Goal: Communication & Community: Participate in discussion

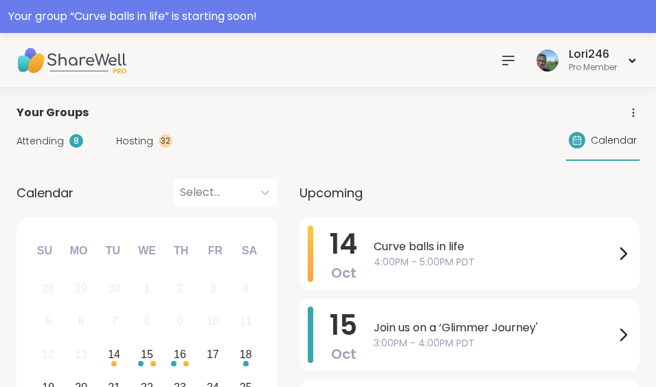
click at [145, 133] on div "Attending 8 Hosting 32 Calendar" at bounding box center [327, 141] width 623 height 40
click at [139, 135] on span "Hosting" at bounding box center [134, 141] width 37 height 14
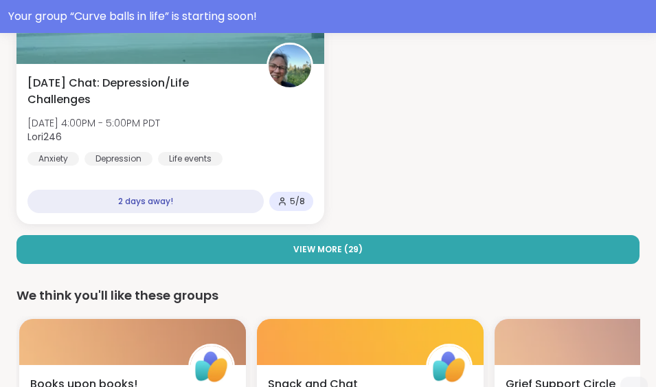
scroll to position [339, 0]
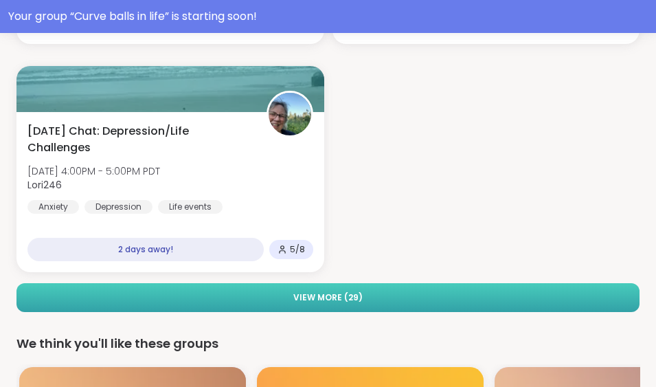
click at [369, 306] on button "View More ( 29 )" at bounding box center [327, 297] width 623 height 29
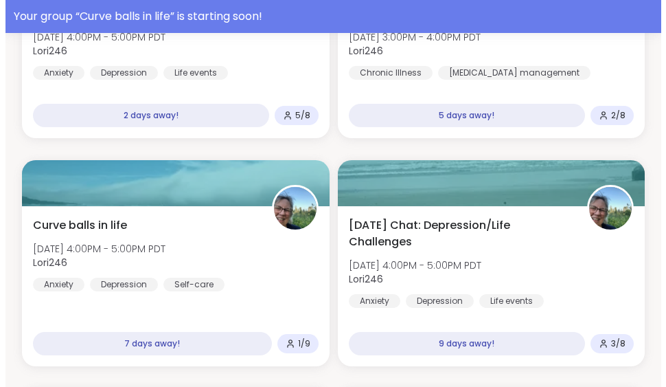
scroll to position [0, 0]
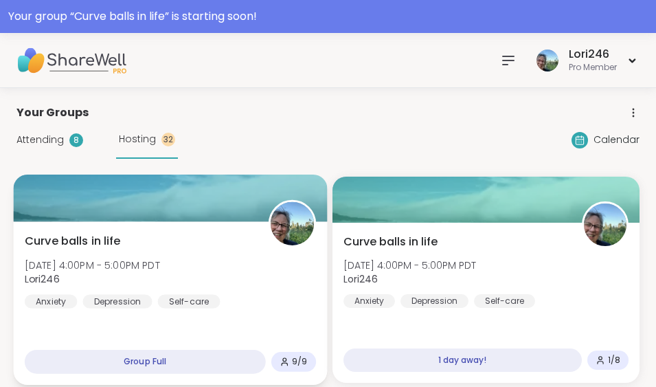
click at [128, 198] on div at bounding box center [170, 197] width 313 height 47
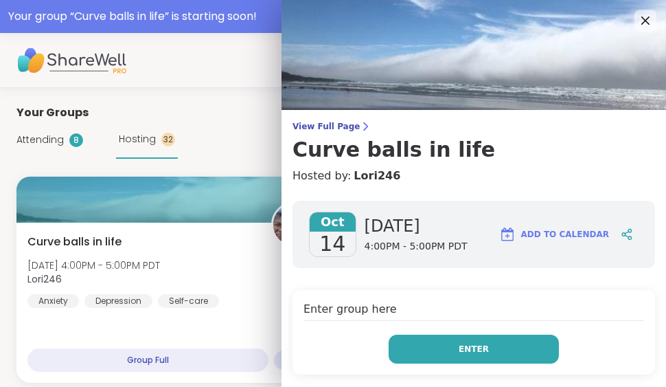
click at [429, 354] on button "Enter" at bounding box center [474, 348] width 170 height 29
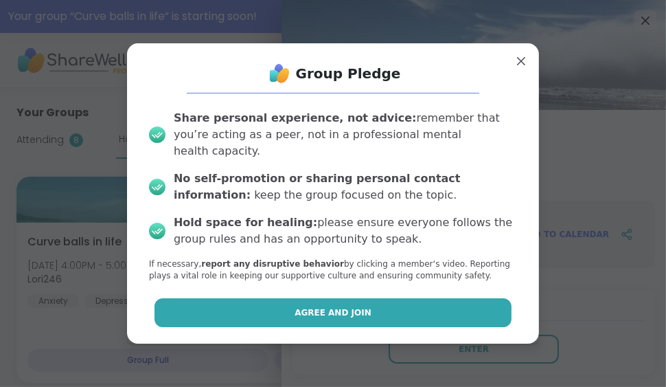
click at [308, 306] on span "Agree and Join" at bounding box center [333, 312] width 77 height 12
click at [308, 302] on h4 "Enter group here" at bounding box center [474, 311] width 341 height 20
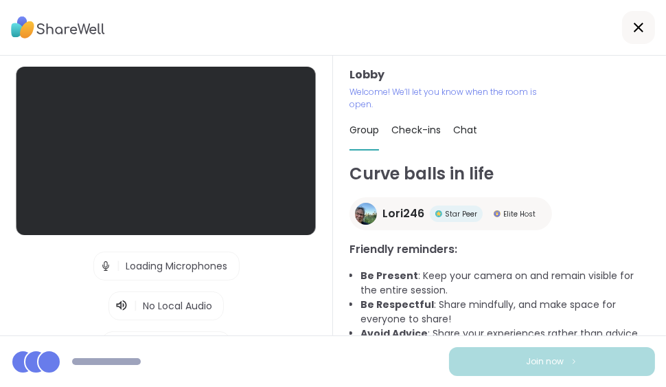
click at [308, 302] on div "Lobby | Loading Microphones | No Local Audio | Loading Cameras Test speaker and…" at bounding box center [166, 196] width 333 height 280
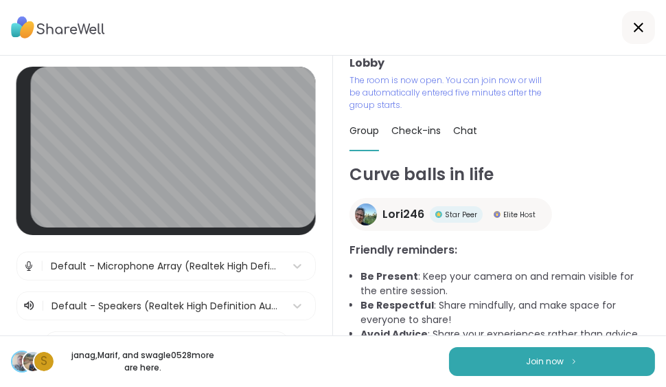
scroll to position [19, 0]
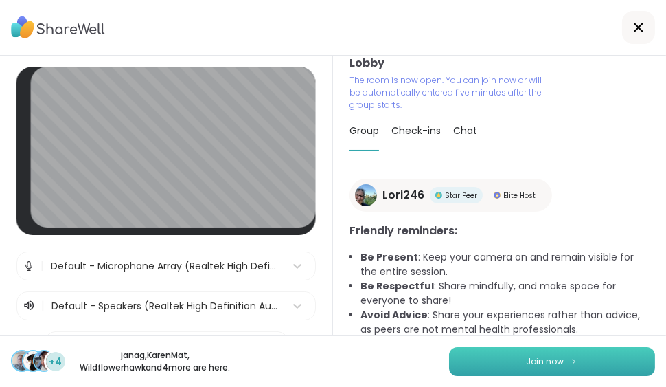
click at [534, 359] on span "Join now" at bounding box center [546, 361] width 38 height 12
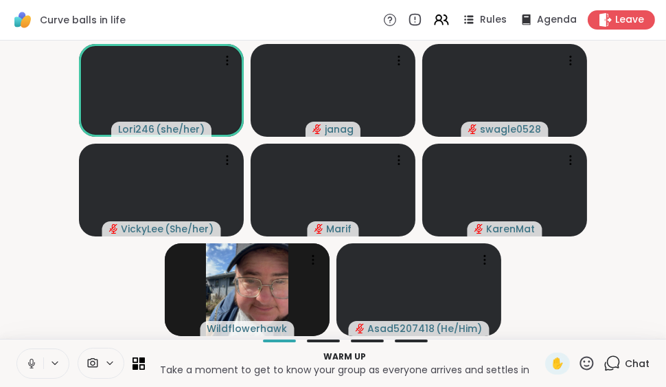
click at [625, 360] on span "Chat" at bounding box center [637, 363] width 25 height 14
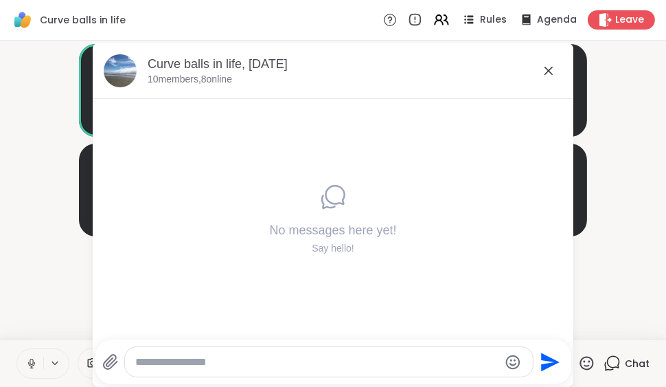
click at [546, 71] on icon at bounding box center [549, 70] width 16 height 16
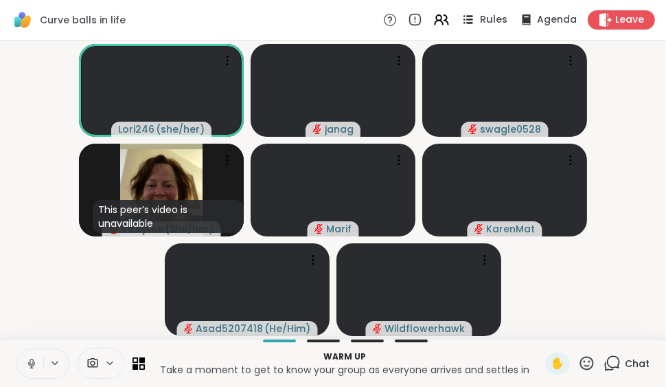
click at [466, 19] on icon at bounding box center [469, 20] width 7 height 2
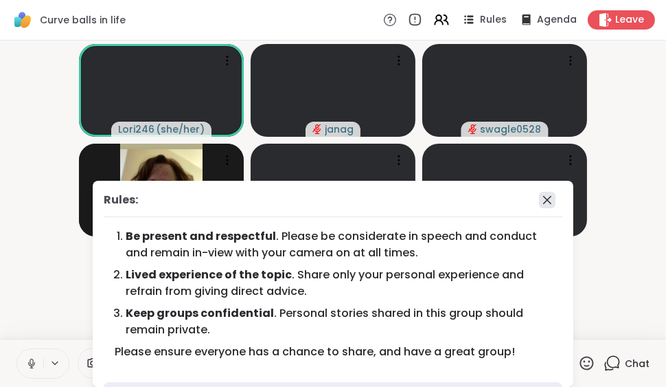
click at [539, 194] on icon at bounding box center [547, 200] width 16 height 16
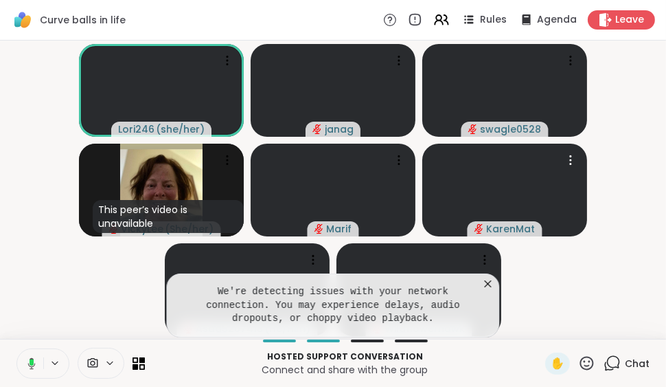
click at [530, 194] on video at bounding box center [504, 190] width 165 height 93
click at [486, 283] on icon at bounding box center [488, 284] width 14 height 14
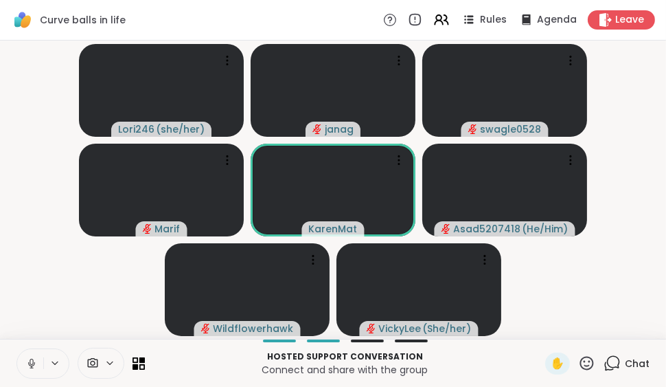
click at [30, 357] on icon at bounding box center [31, 363] width 12 height 12
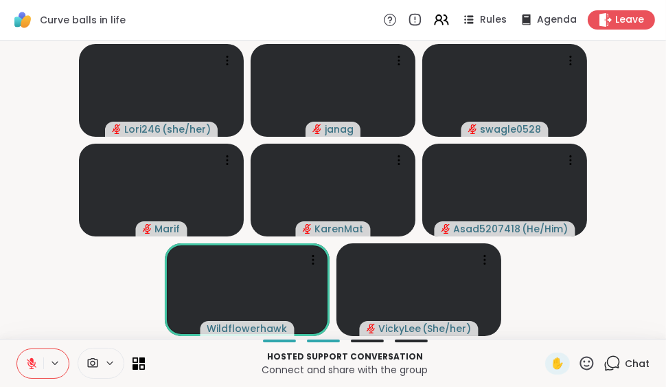
click at [30, 357] on icon at bounding box center [31, 363] width 12 height 12
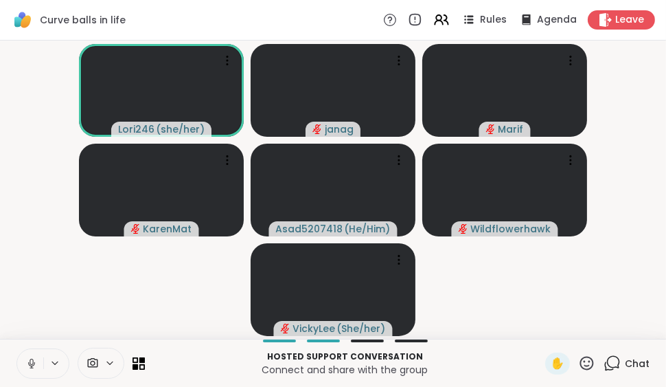
click at [578, 361] on icon at bounding box center [586, 362] width 17 height 17
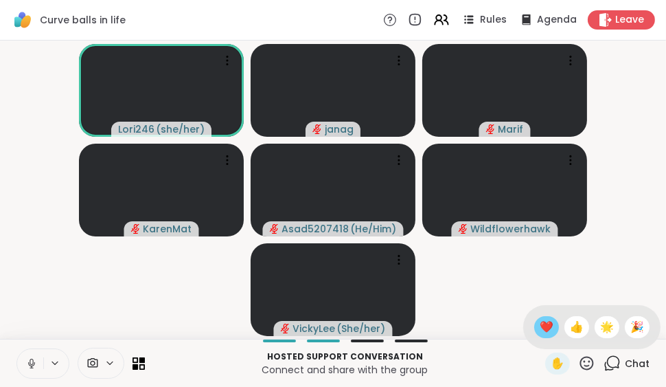
click at [540, 328] on span "❤️" at bounding box center [547, 327] width 14 height 16
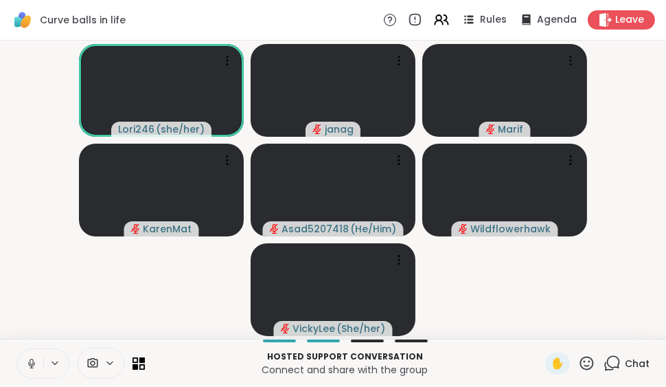
click at [578, 365] on icon at bounding box center [586, 362] width 17 height 17
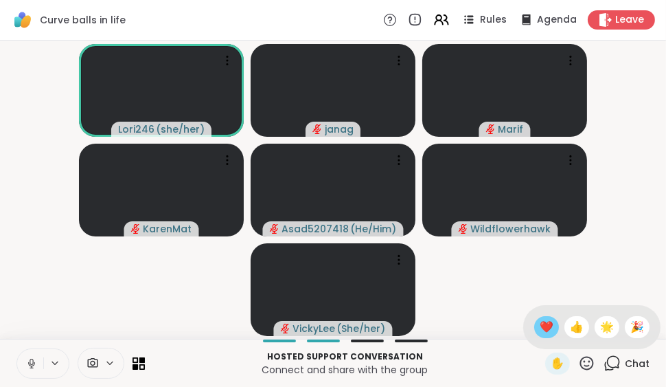
click at [540, 330] on span "❤️" at bounding box center [547, 327] width 14 height 16
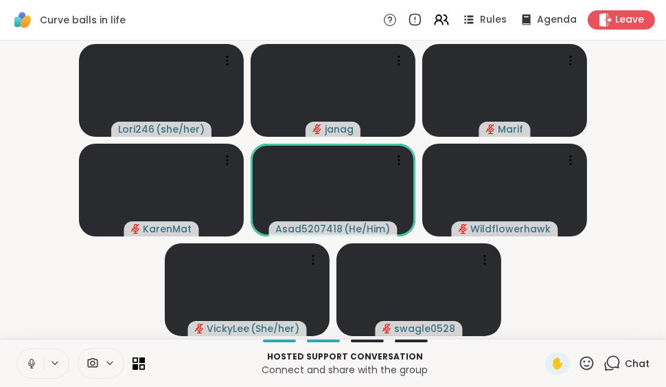
click at [33, 360] on icon at bounding box center [31, 362] width 3 height 6
click at [33, 360] on icon at bounding box center [32, 359] width 4 height 5
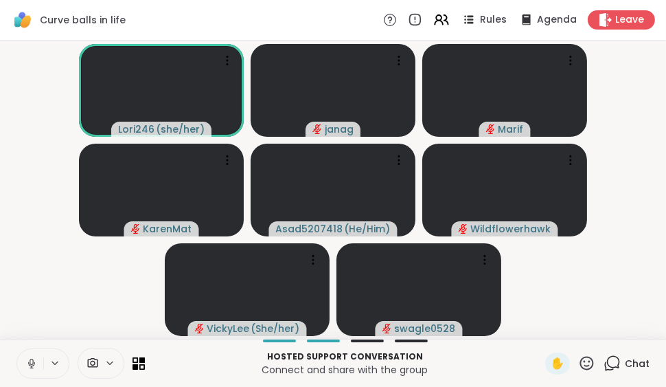
click at [33, 360] on icon at bounding box center [31, 362] width 3 height 6
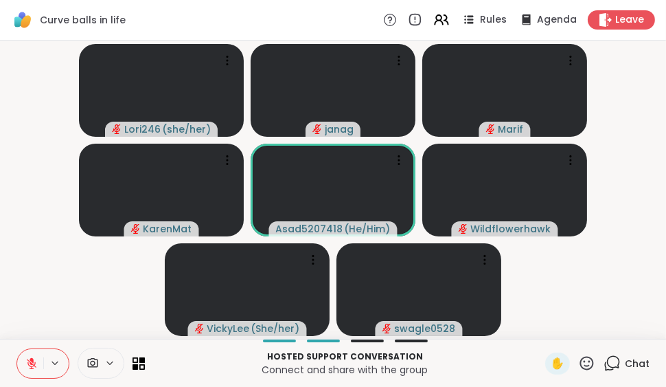
click at [579, 358] on icon at bounding box center [586, 362] width 17 height 17
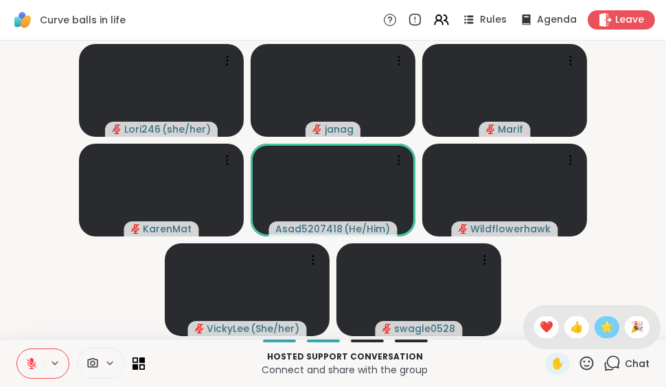
click at [600, 322] on span "🌟" at bounding box center [607, 327] width 14 height 16
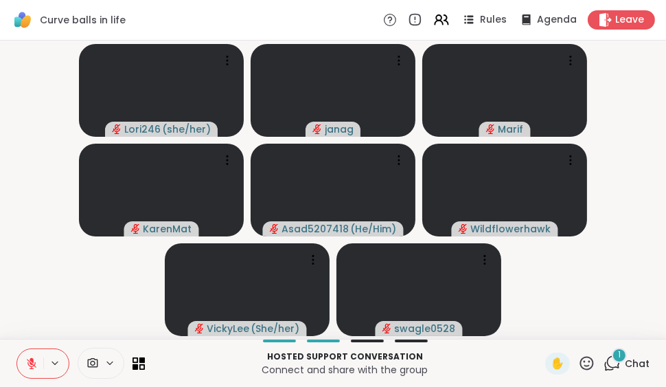
click at [604, 311] on video-player-container "Lori246 ( she/her ) janag [PERSON_NAME] Asad5207418 ( He/Him ) Wildflowerhawk V…" at bounding box center [333, 189] width 650 height 287
click at [34, 363] on icon at bounding box center [31, 363] width 12 height 12
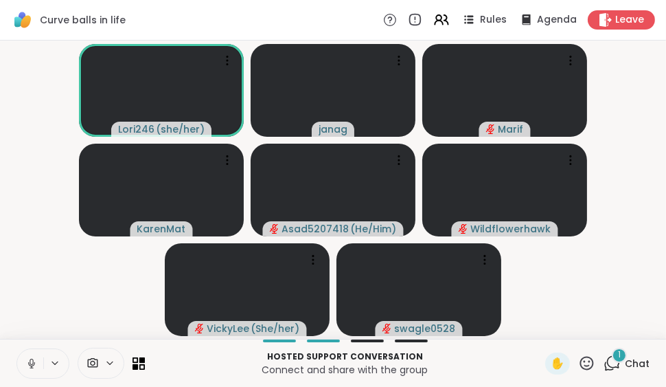
click at [34, 363] on icon at bounding box center [31, 363] width 12 height 12
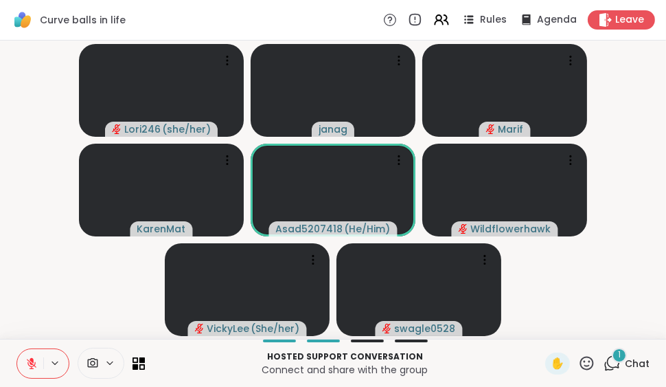
click at [626, 359] on span "Chat" at bounding box center [637, 363] width 25 height 14
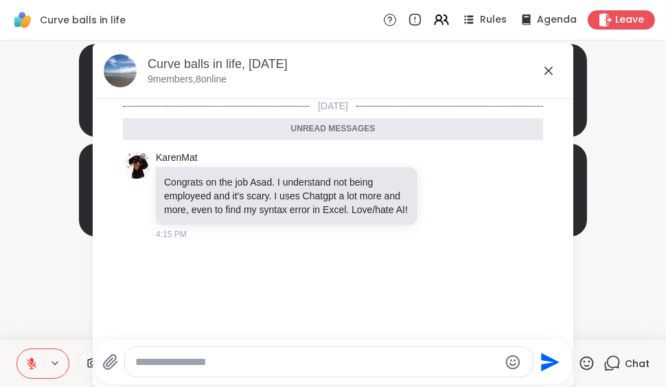
click at [545, 71] on icon at bounding box center [549, 71] width 8 height 8
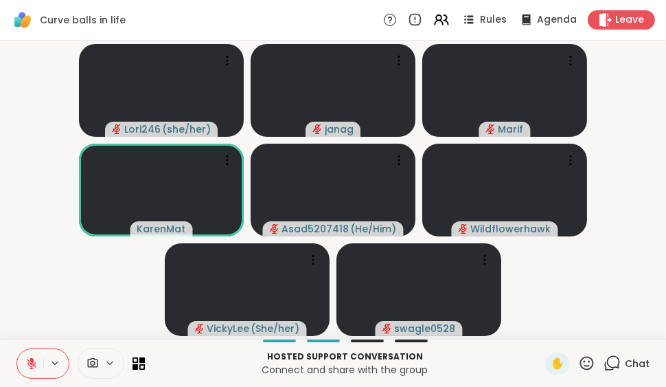
click at [26, 364] on icon at bounding box center [31, 363] width 12 height 12
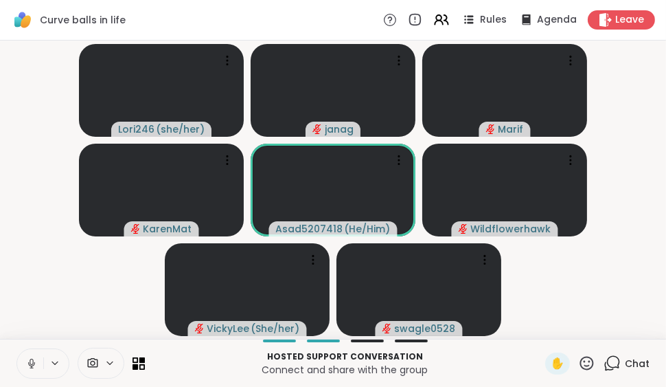
click at [32, 361] on icon at bounding box center [31, 363] width 12 height 12
click at [578, 365] on icon at bounding box center [586, 362] width 17 height 17
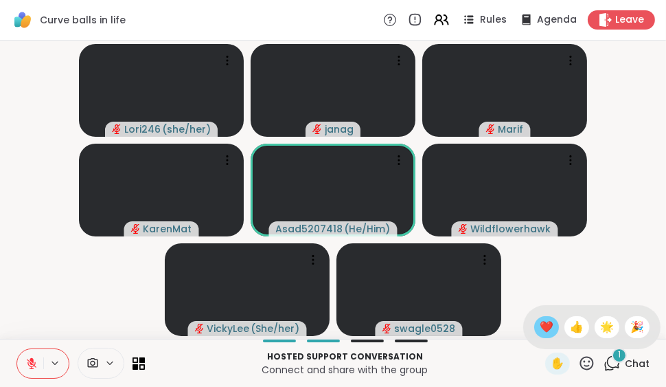
click at [540, 326] on span "❤️" at bounding box center [547, 327] width 14 height 16
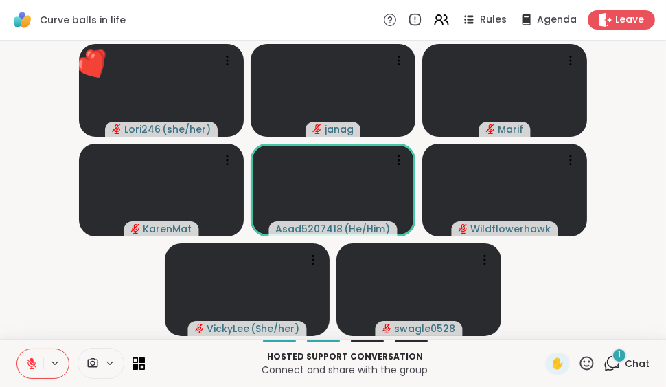
click at [30, 360] on icon at bounding box center [32, 359] width 4 height 5
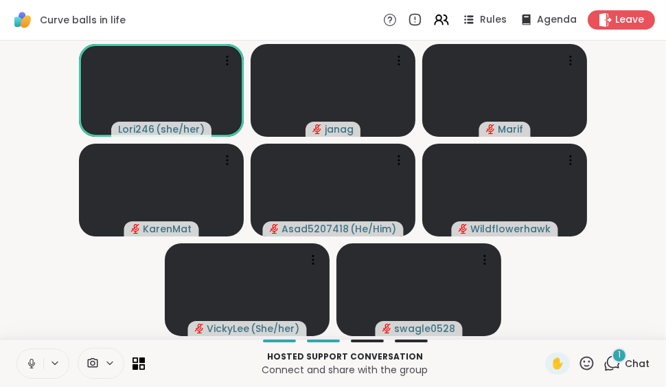
click at [30, 360] on icon at bounding box center [31, 363] width 12 height 12
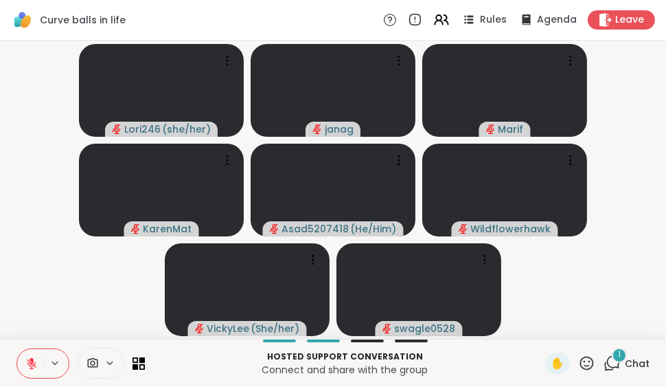
click at [625, 359] on span "Chat" at bounding box center [637, 363] width 25 height 14
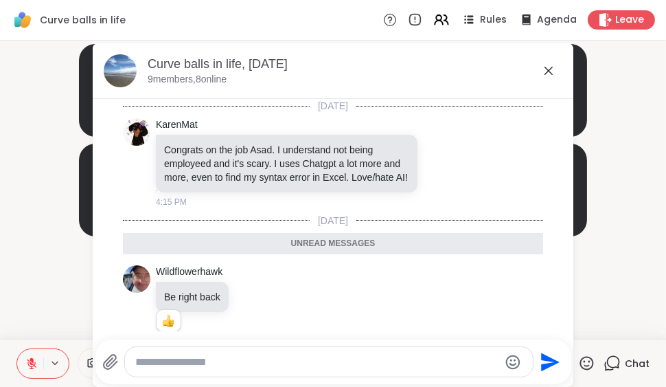
scroll to position [34, 0]
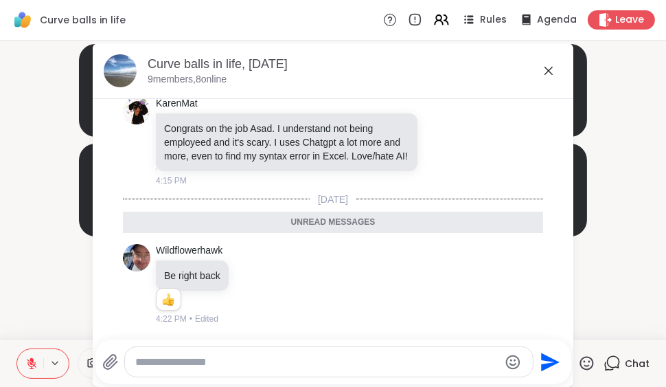
click at [541, 70] on icon at bounding box center [549, 70] width 16 height 16
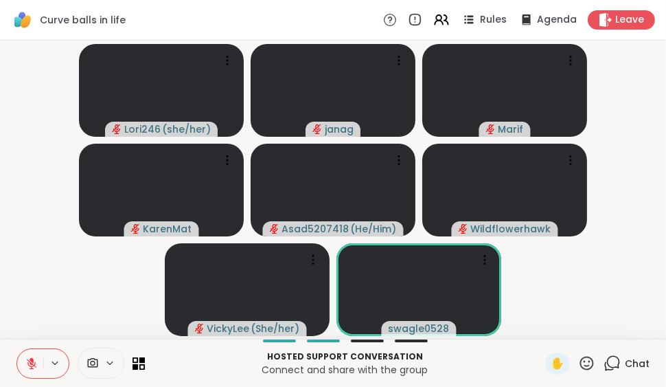
click at [578, 364] on icon at bounding box center [586, 362] width 17 height 17
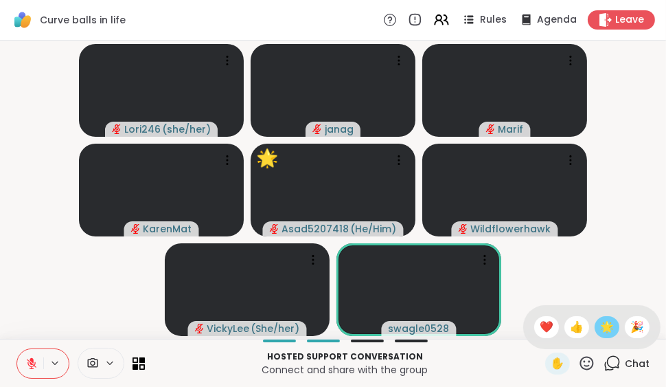
click at [600, 328] on span "🌟" at bounding box center [607, 327] width 14 height 16
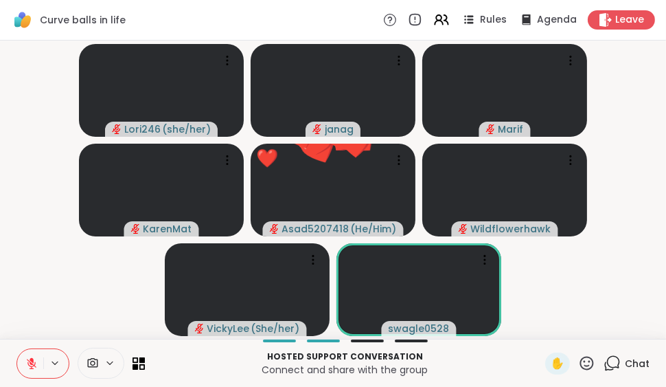
click at [578, 361] on icon at bounding box center [586, 362] width 17 height 17
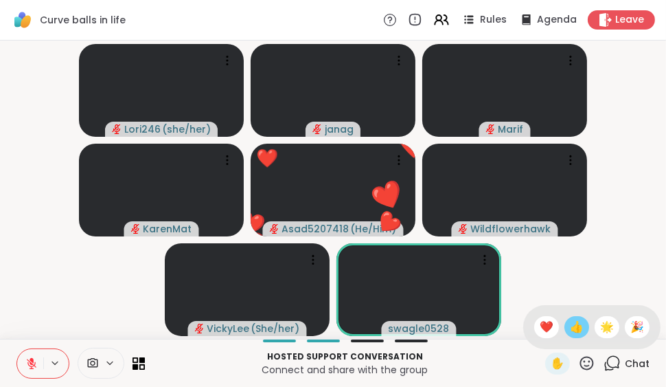
click at [570, 329] on span "👍" at bounding box center [577, 327] width 14 height 16
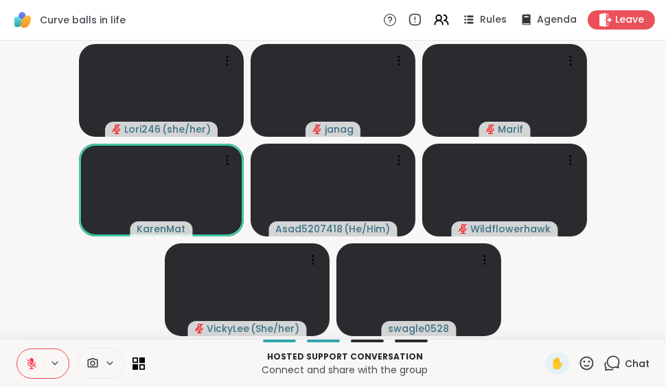
click at [30, 362] on icon at bounding box center [32, 364] width 10 height 10
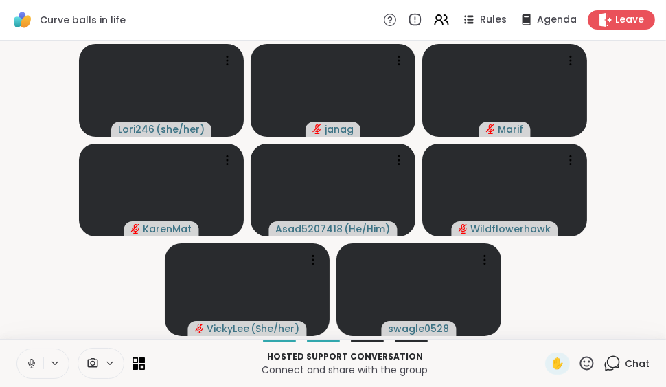
click at [30, 362] on icon at bounding box center [31, 363] width 12 height 12
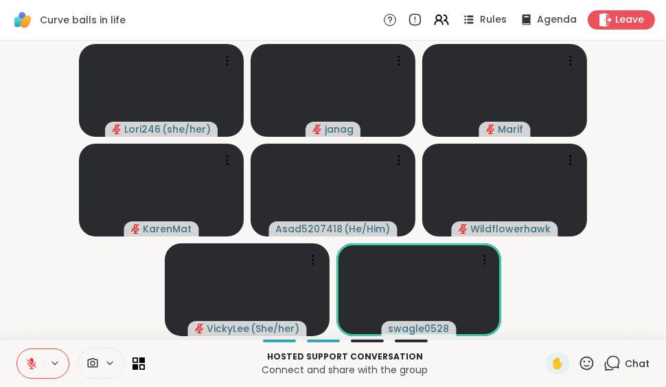
click at [30, 362] on icon at bounding box center [32, 364] width 10 height 10
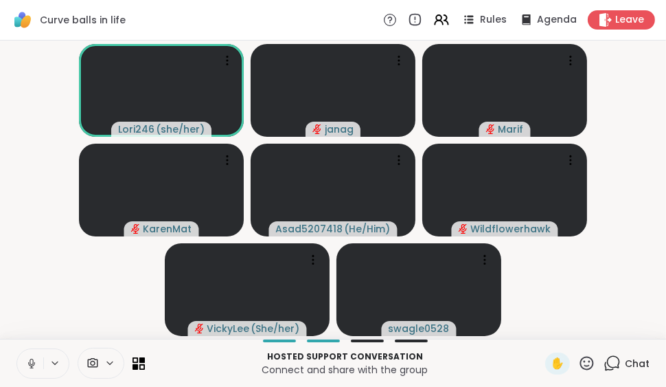
click at [30, 362] on icon at bounding box center [31, 363] width 12 height 12
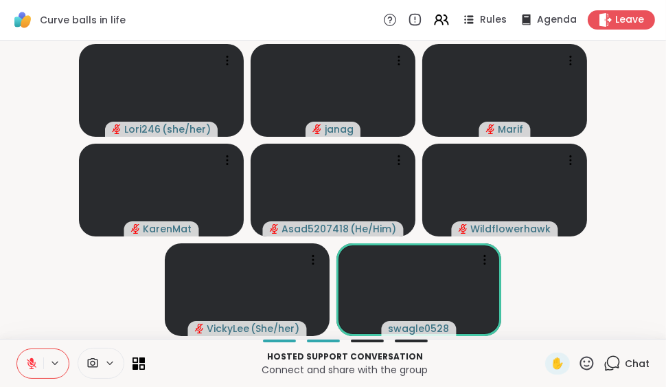
click at [32, 369] on button at bounding box center [30, 363] width 26 height 29
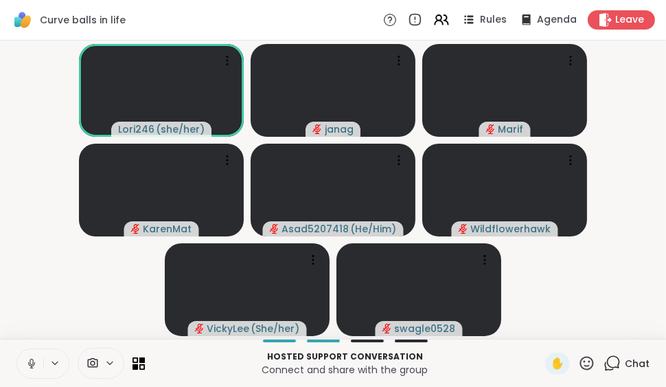
click at [30, 362] on icon at bounding box center [31, 362] width 3 height 6
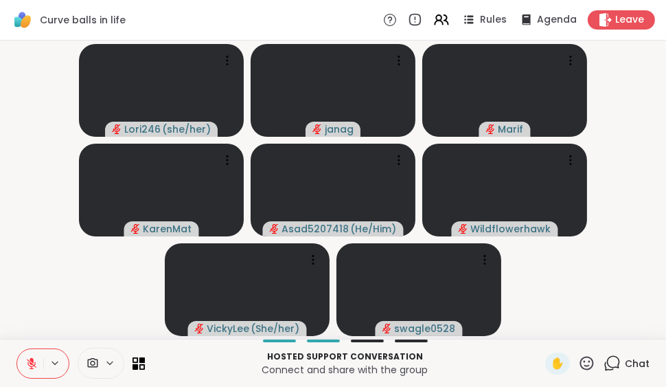
click at [30, 362] on icon at bounding box center [32, 364] width 10 height 10
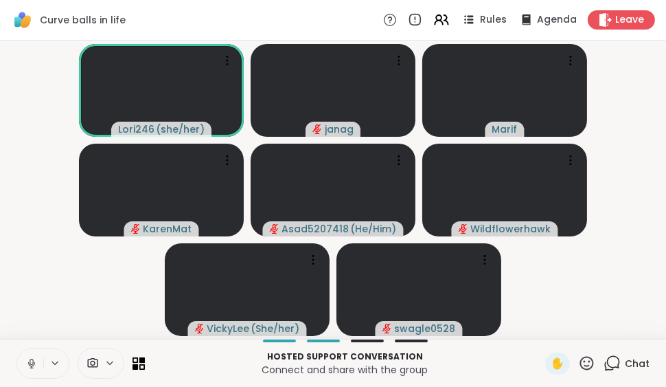
click at [30, 362] on icon at bounding box center [31, 362] width 3 height 6
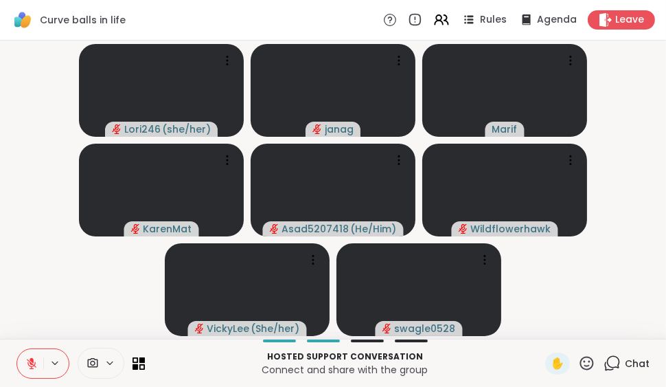
click at [30, 362] on icon at bounding box center [32, 364] width 10 height 10
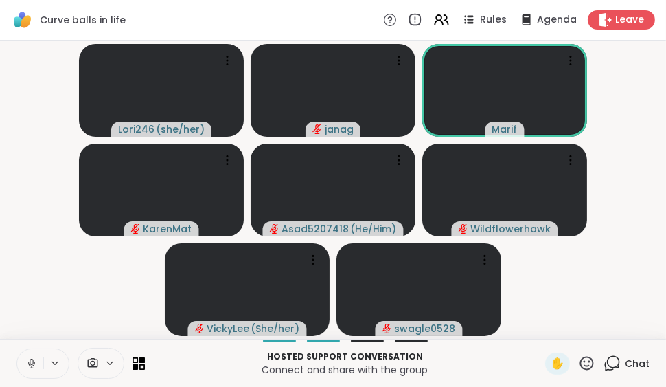
click at [578, 359] on icon at bounding box center [586, 362] width 17 height 17
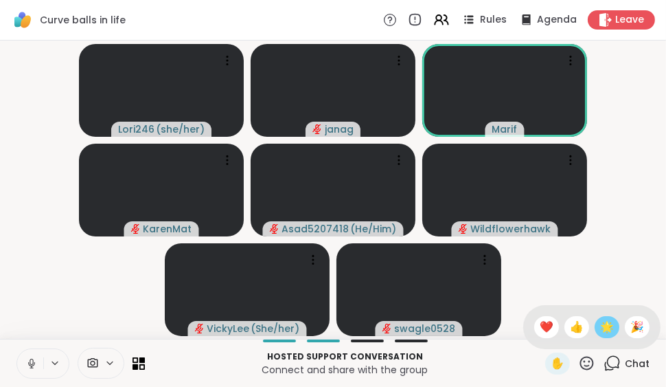
click at [600, 325] on span "🌟" at bounding box center [607, 327] width 14 height 16
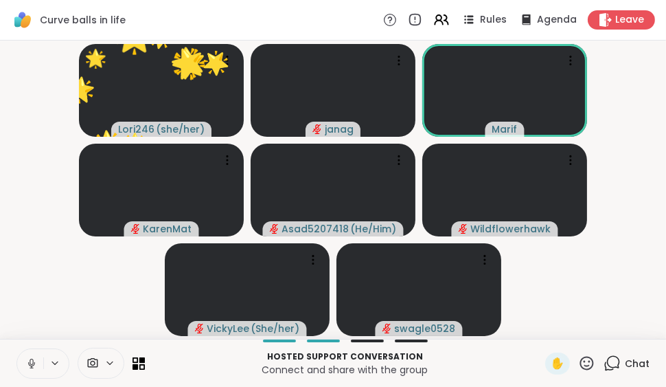
click at [32, 362] on icon at bounding box center [31, 363] width 12 height 12
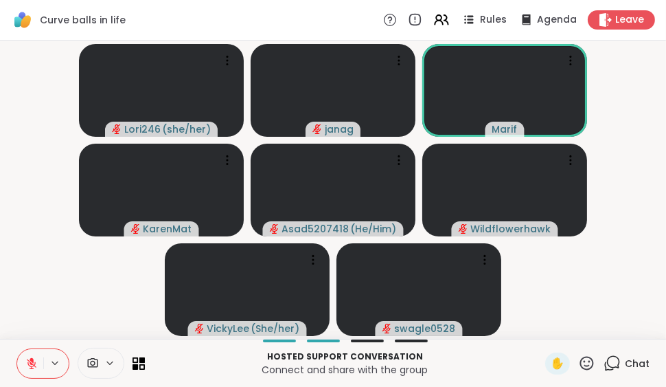
click at [602, 63] on video-player-container "Lori246 ( she/her ) janag [PERSON_NAME] Asad5207418 ( He/Him ) Wildflowerhawk V…" at bounding box center [333, 189] width 650 height 287
click at [572, 58] on icon at bounding box center [571, 61] width 14 height 14
click at [609, 91] on video-player-container "Lori246 ( she/her ) janag [PERSON_NAME] Asad5207418 ( He/Him ) Wildflowerhawk V…" at bounding box center [333, 189] width 650 height 287
click at [569, 65] on icon at bounding box center [571, 61] width 14 height 14
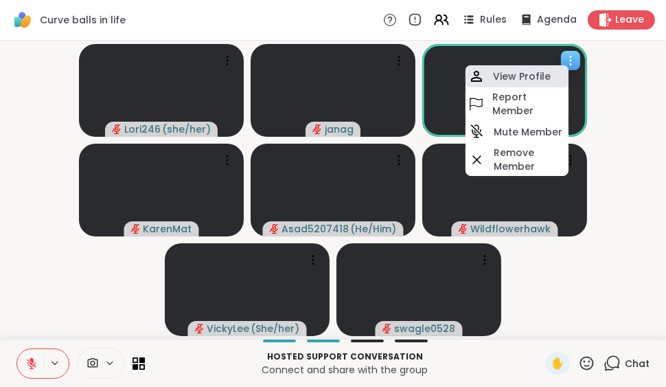
click at [537, 74] on h4 "View Profile" at bounding box center [522, 76] width 58 height 14
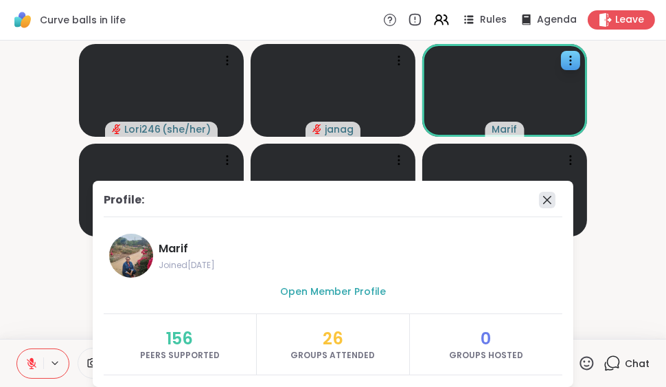
click at [539, 198] on icon at bounding box center [547, 200] width 16 height 16
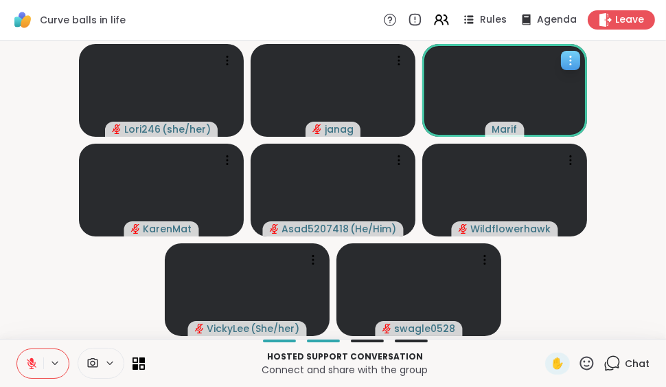
click at [569, 60] on icon at bounding box center [571, 61] width 14 height 14
click at [27, 357] on icon at bounding box center [31, 363] width 12 height 12
click at [30, 365] on icon at bounding box center [31, 363] width 7 height 4
click at [30, 365] on icon at bounding box center [31, 363] width 12 height 12
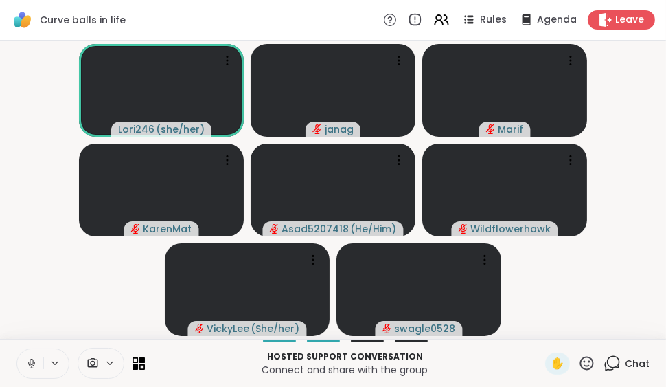
click at [32, 365] on icon at bounding box center [31, 363] width 7 height 4
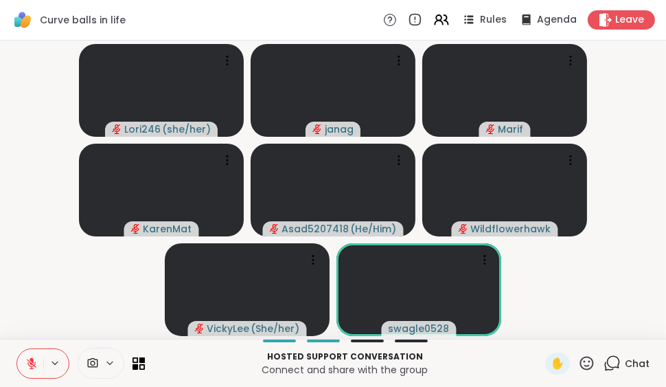
click at [33, 365] on icon at bounding box center [31, 363] width 12 height 12
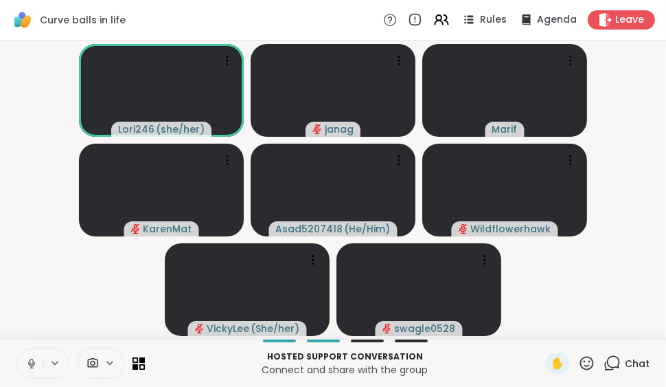
click at [33, 365] on icon at bounding box center [31, 363] width 7 height 4
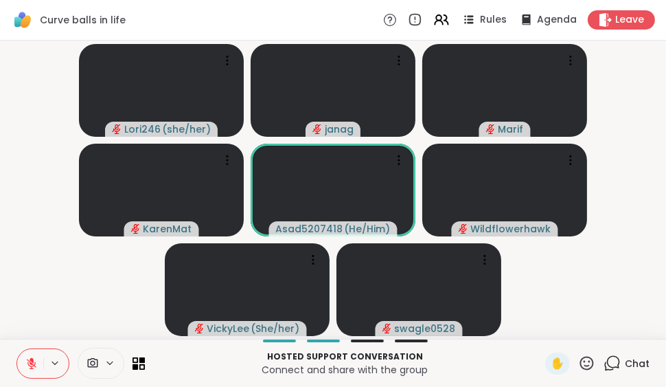
click at [28, 365] on icon at bounding box center [31, 363] width 12 height 12
click at [96, 321] on video-player-container "Lori246 ( she/her ) janag [PERSON_NAME] Asad5207418 ( He/Him ) Wildflowerhawk V…" at bounding box center [333, 189] width 650 height 287
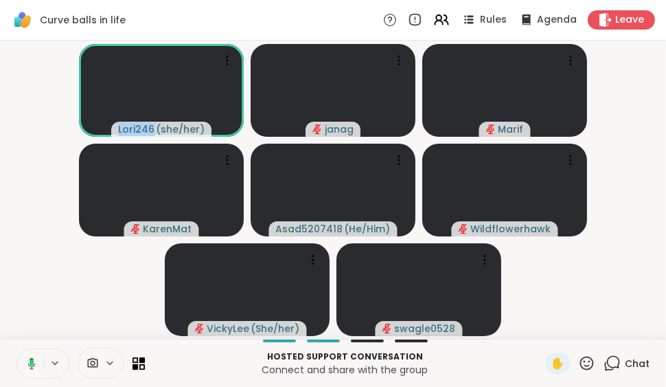
drag, startPoint x: 96, startPoint y: 321, endPoint x: 90, endPoint y: 327, distance: 8.3
click at [90, 327] on video-player-container "Lori246 ( she/her ) janag [PERSON_NAME] Asad5207418 ( He/Him ) Wildflowerhawk V…" at bounding box center [333, 189] width 650 height 287
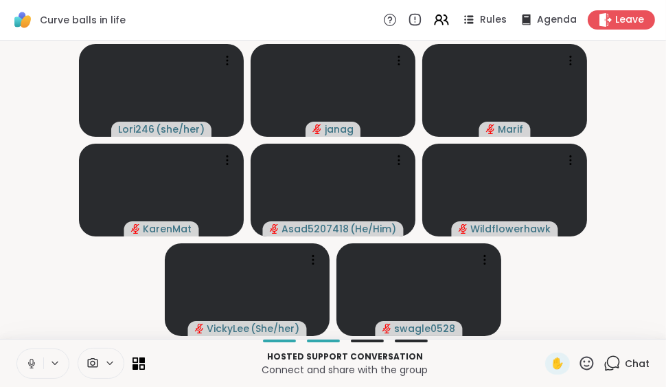
click at [90, 327] on video-player-container "Lori246 ( she/her ) janag [PERSON_NAME] Asad5207418 ( He/Him ) Wildflowerhawk V…" at bounding box center [333, 189] width 650 height 287
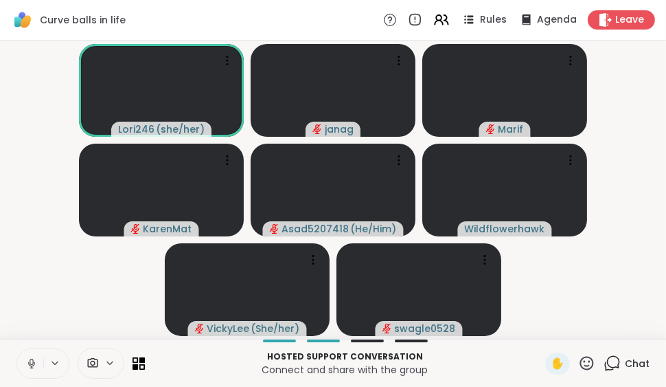
click at [33, 362] on icon at bounding box center [31, 362] width 3 height 6
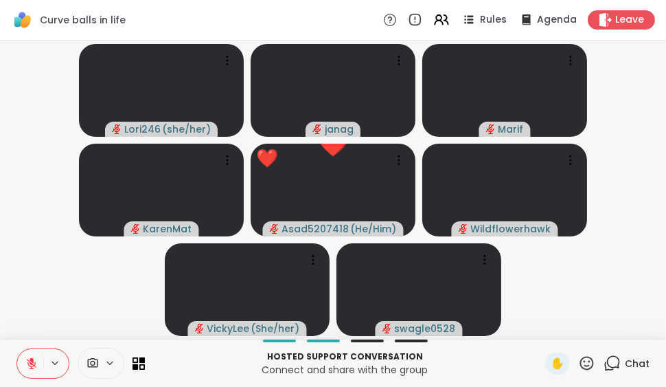
click at [578, 360] on icon at bounding box center [586, 362] width 17 height 17
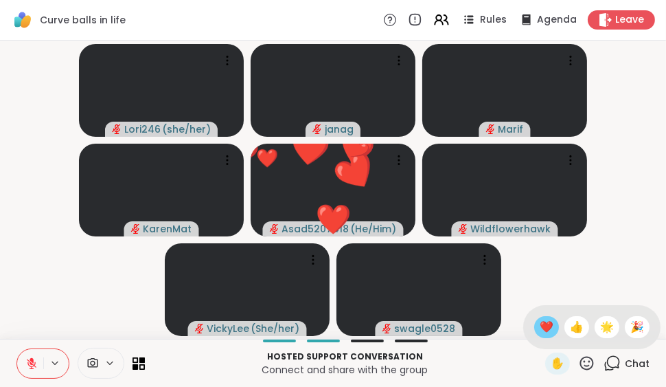
click at [540, 323] on span "❤️" at bounding box center [547, 327] width 14 height 16
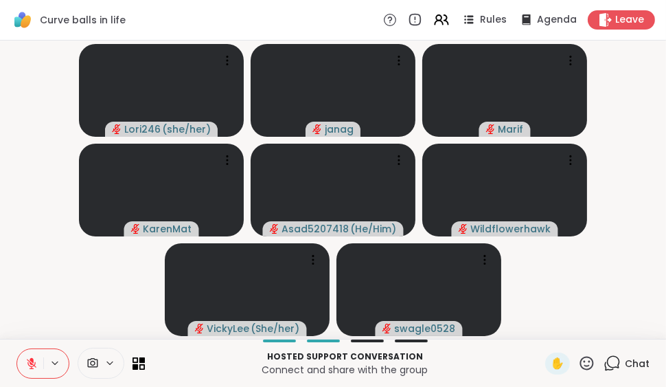
click at [30, 365] on icon at bounding box center [32, 364] width 10 height 10
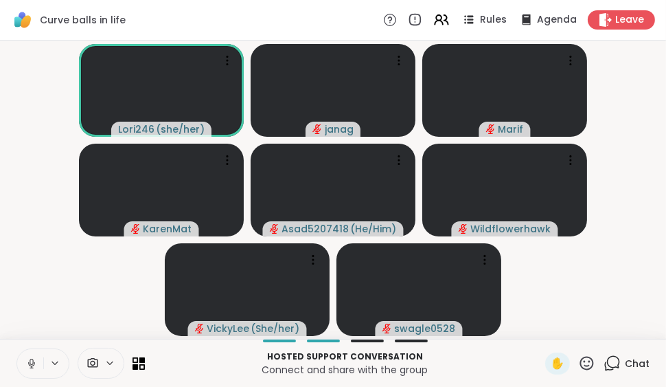
click at [30, 362] on icon at bounding box center [31, 362] width 3 height 6
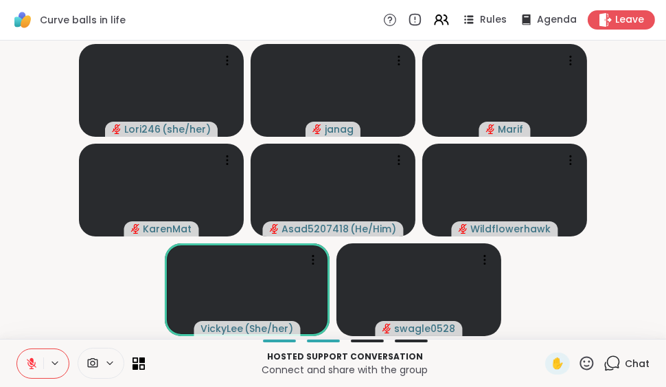
click at [30, 362] on icon at bounding box center [32, 364] width 10 height 10
click at [30, 362] on icon at bounding box center [31, 362] width 3 height 6
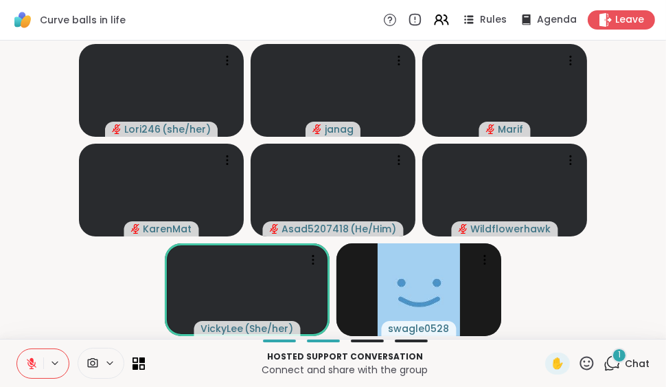
click at [630, 362] on span "Chat" at bounding box center [637, 363] width 25 height 14
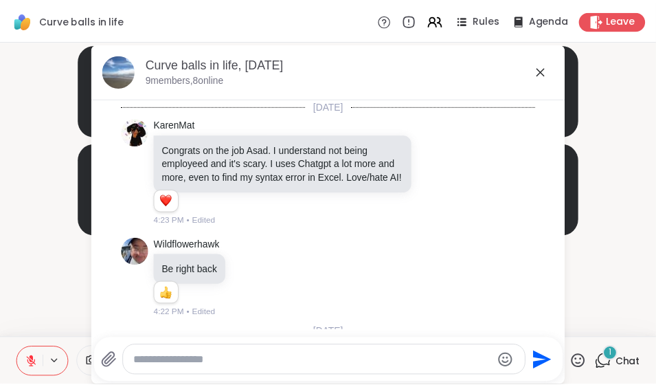
scroll to position [147, 0]
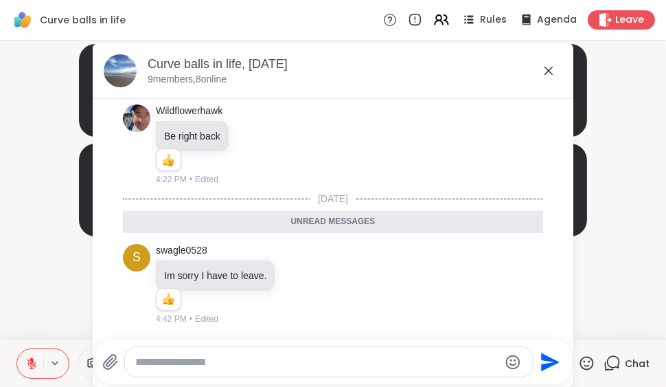
click at [542, 70] on icon at bounding box center [549, 70] width 16 height 16
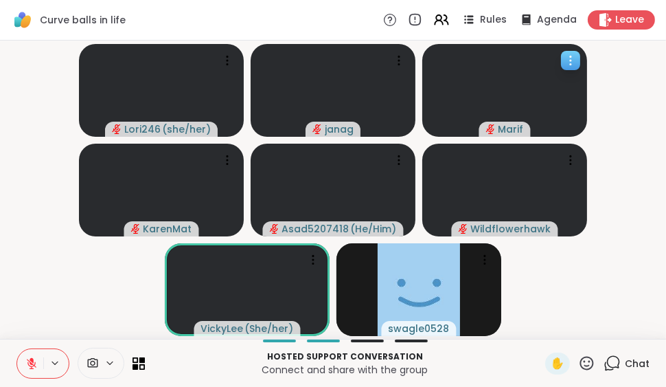
click at [545, 73] on video at bounding box center [504, 90] width 165 height 93
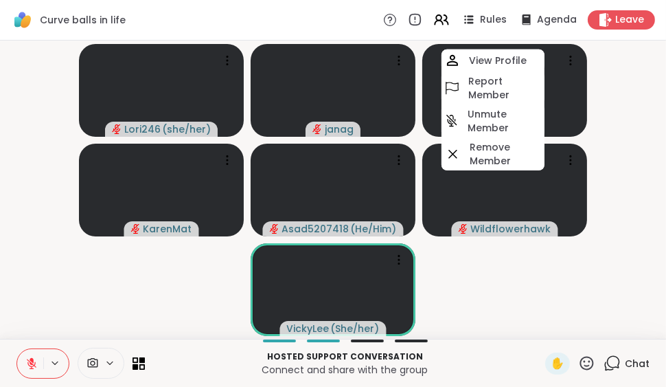
click at [607, 273] on video-player-container "Lori246 ( she/her ) [PERSON_NAME] View Profile Report Member Unmute Member Remo…" at bounding box center [333, 189] width 650 height 287
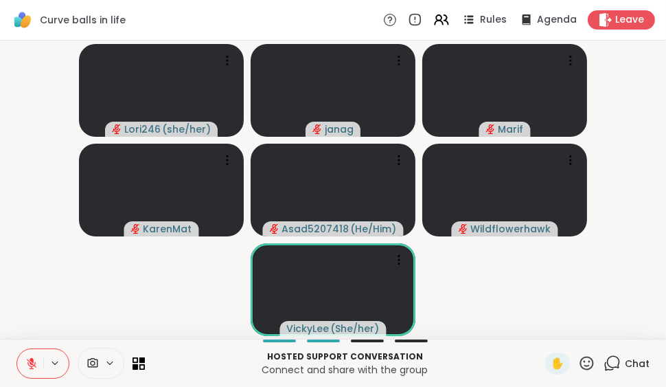
click at [580, 365] on icon at bounding box center [587, 363] width 14 height 14
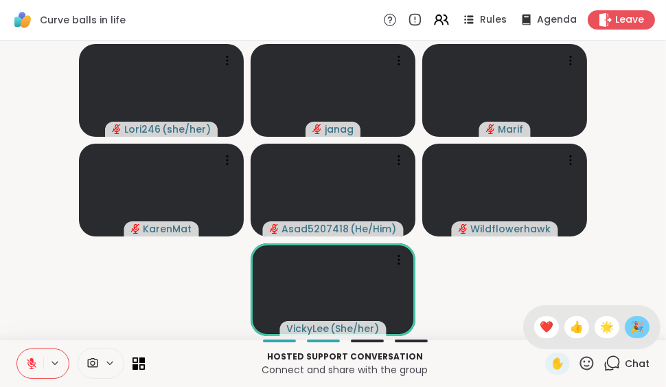
click at [630, 328] on span "🎉" at bounding box center [637, 327] width 14 height 16
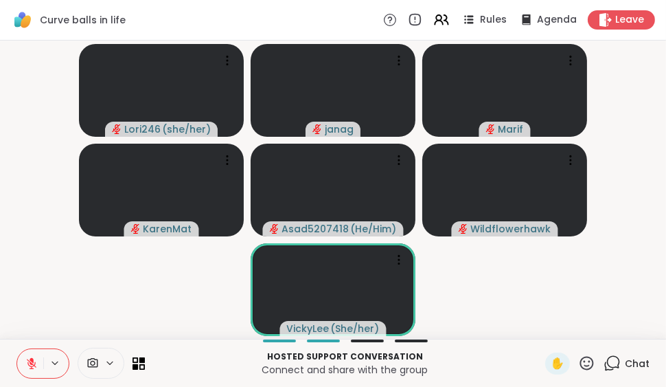
click at [27, 364] on icon at bounding box center [32, 364] width 10 height 10
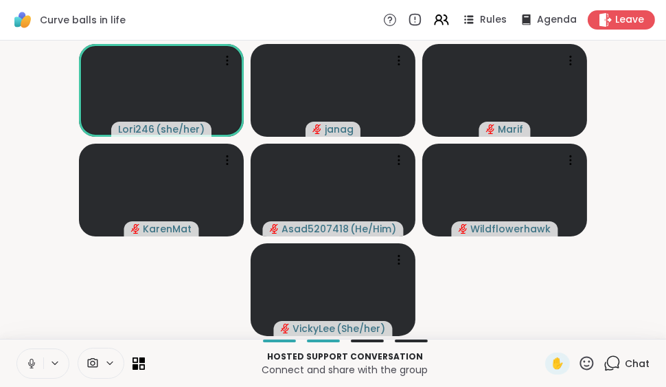
click at [27, 364] on icon at bounding box center [31, 363] width 12 height 12
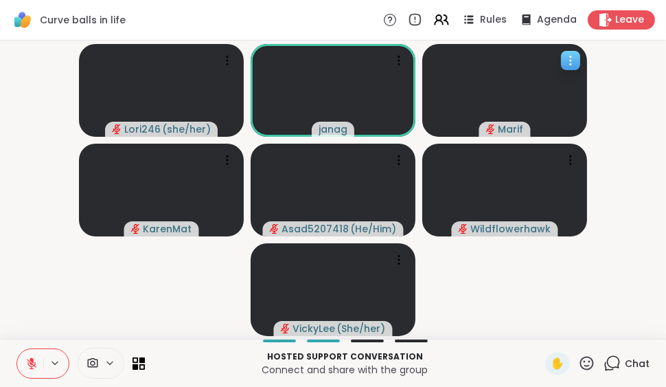
click at [576, 55] on icon at bounding box center [571, 61] width 14 height 14
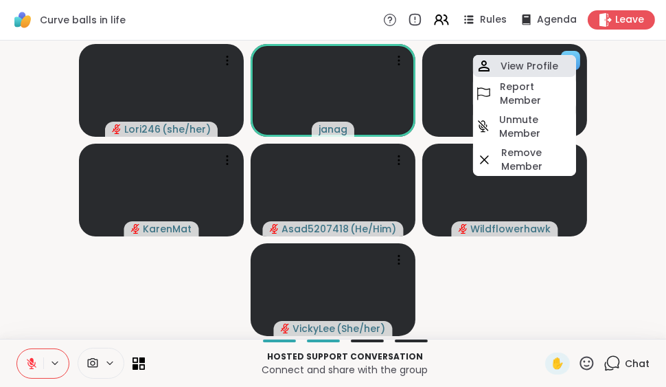
click at [551, 65] on h4 "View Profile" at bounding box center [530, 66] width 58 height 14
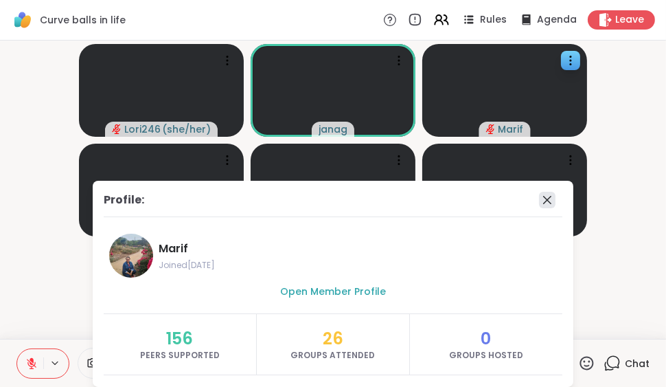
click at [539, 198] on icon at bounding box center [547, 200] width 16 height 16
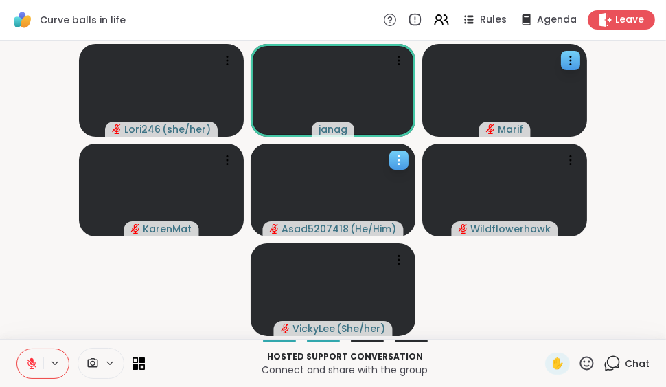
click at [399, 157] on icon at bounding box center [399, 160] width 14 height 14
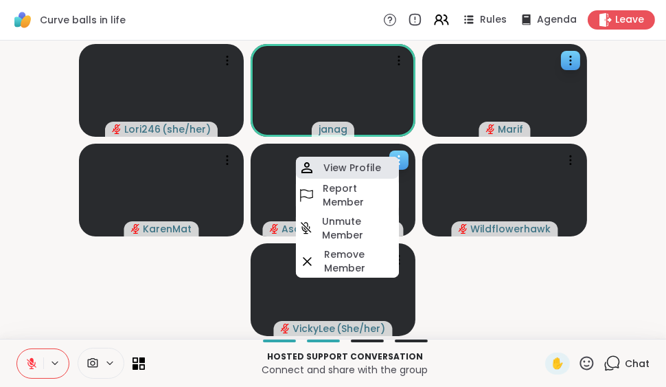
click at [371, 167] on h4 "View Profile" at bounding box center [352, 168] width 58 height 14
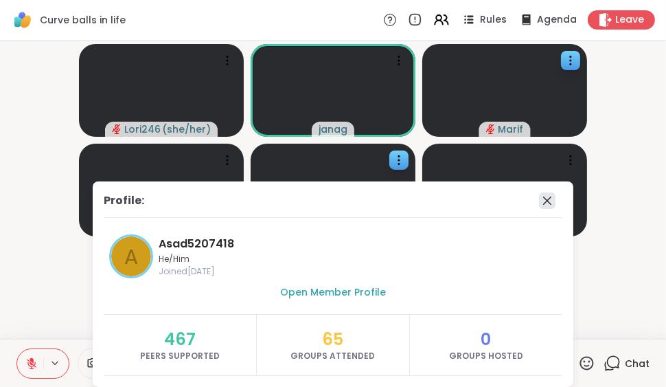
click at [543, 200] on icon at bounding box center [547, 200] width 8 height 8
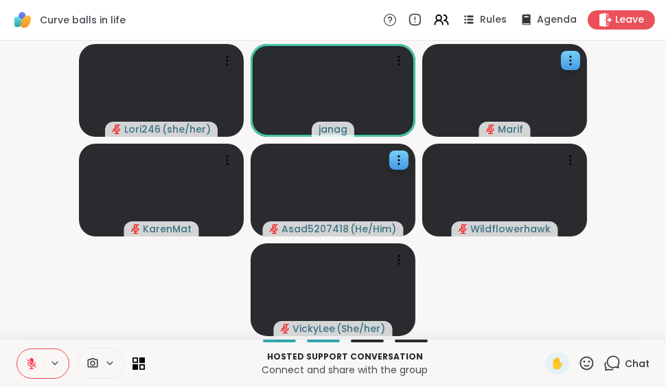
click at [27, 359] on icon at bounding box center [31, 363] width 12 height 12
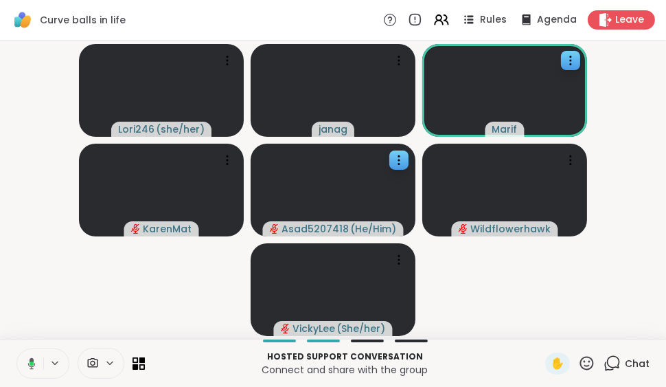
click at [32, 363] on icon at bounding box center [32, 363] width 4 height 4
drag, startPoint x: 571, startPoint y: 363, endPoint x: 608, endPoint y: 304, distance: 69.5
click at [608, 304] on video-player-container "Lori246 ( she/her ) janag [PERSON_NAME] Asad5207418 ( He/Him ) Wildflowerhawk V…" at bounding box center [333, 189] width 650 height 287
click at [578, 355] on icon at bounding box center [586, 362] width 17 height 17
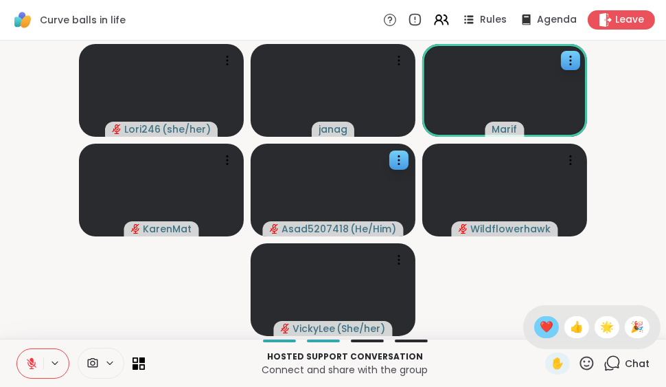
click at [540, 327] on span "❤️" at bounding box center [547, 327] width 14 height 16
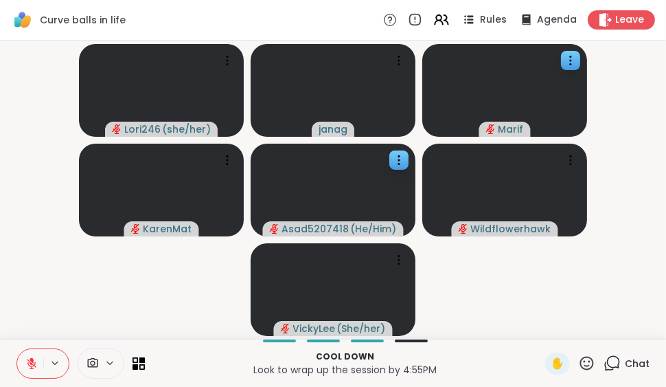
click at [31, 363] on icon at bounding box center [32, 364] width 10 height 10
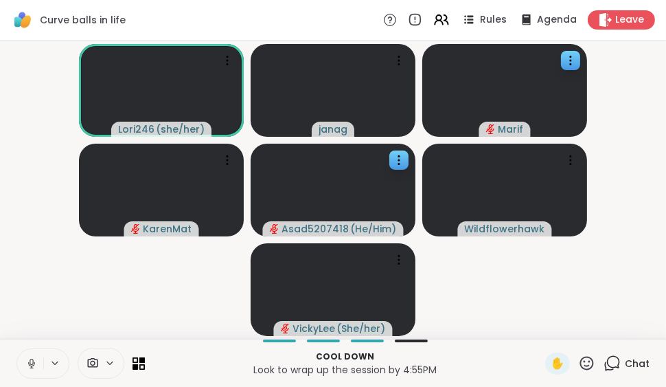
click at [31, 363] on icon at bounding box center [31, 363] width 12 height 12
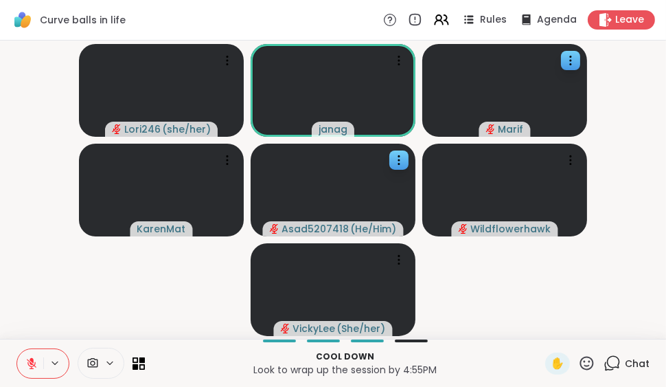
click at [31, 357] on icon at bounding box center [31, 363] width 12 height 12
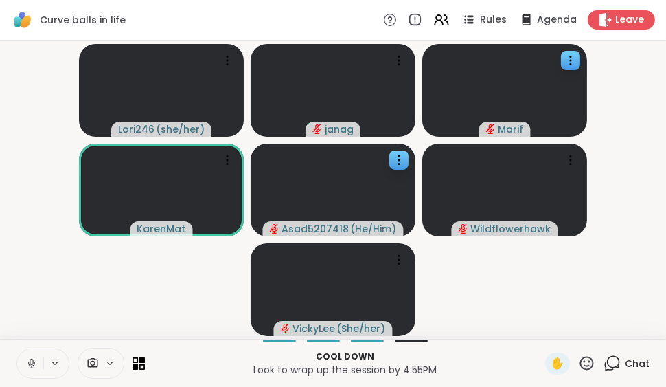
click at [35, 345] on div "Cool down Look to wrap up the session by 4:55PM ✋ Chat" at bounding box center [333, 363] width 666 height 48
click at [33, 360] on icon at bounding box center [31, 363] width 12 height 12
click at [33, 360] on icon at bounding box center [32, 359] width 4 height 5
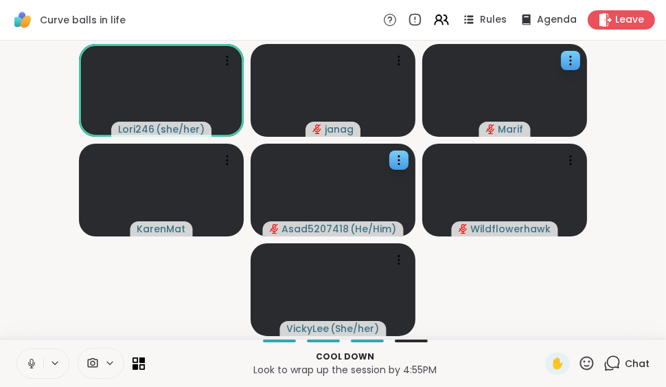
click at [33, 360] on icon at bounding box center [31, 363] width 12 height 12
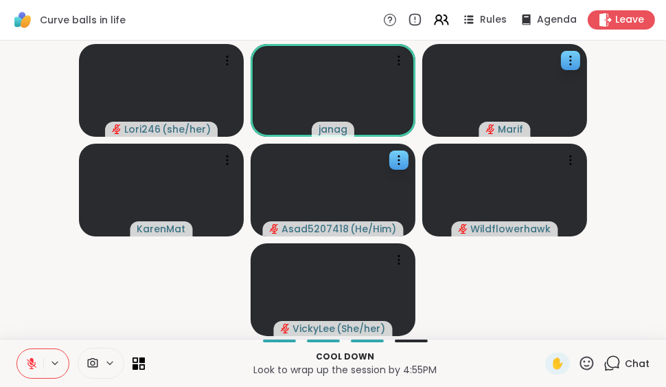
click at [33, 360] on icon at bounding box center [32, 359] width 4 height 5
click at [33, 360] on icon at bounding box center [31, 363] width 12 height 12
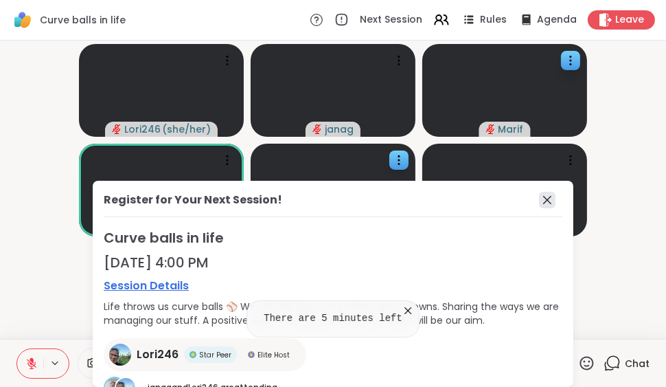
click at [543, 200] on icon at bounding box center [547, 200] width 8 height 8
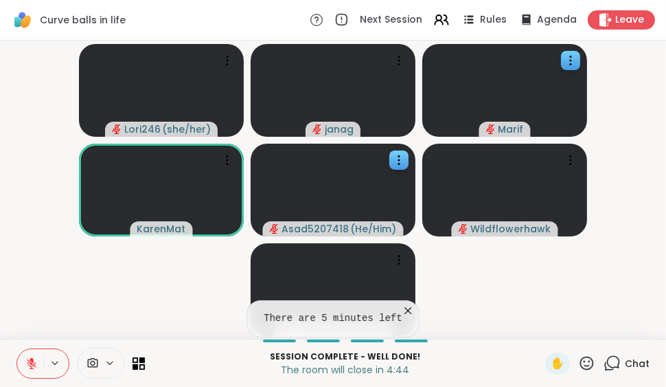
click at [405, 310] on icon at bounding box center [408, 310] width 7 height 7
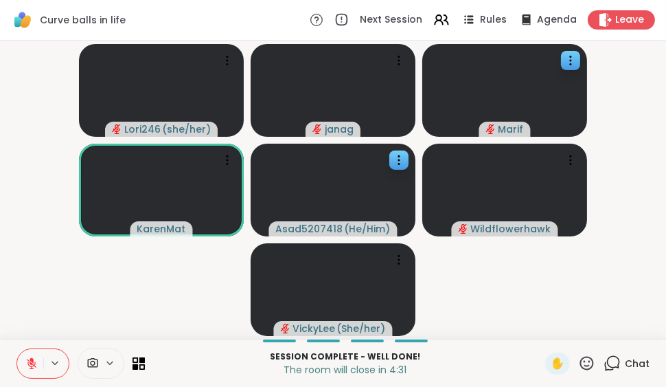
click at [31, 363] on icon at bounding box center [32, 364] width 10 height 10
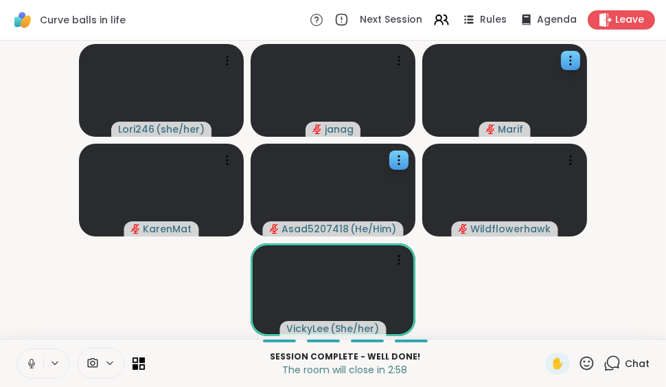
click at [31, 363] on icon at bounding box center [31, 363] width 12 height 12
click at [31, 363] on icon at bounding box center [32, 364] width 10 height 10
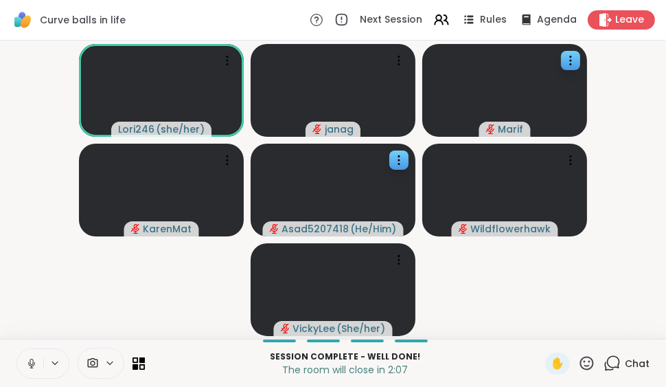
click at [31, 363] on icon at bounding box center [31, 363] width 12 height 12
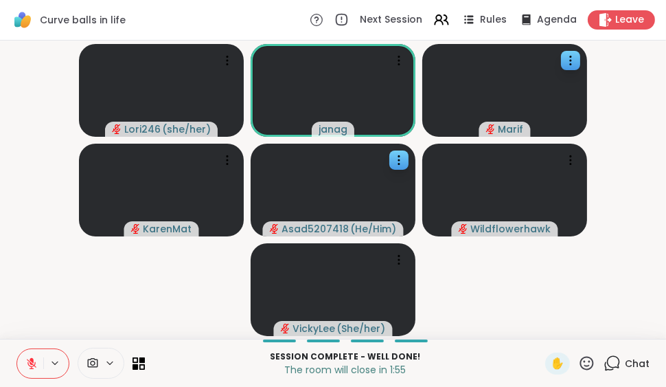
click at [33, 362] on icon at bounding box center [32, 359] width 4 height 5
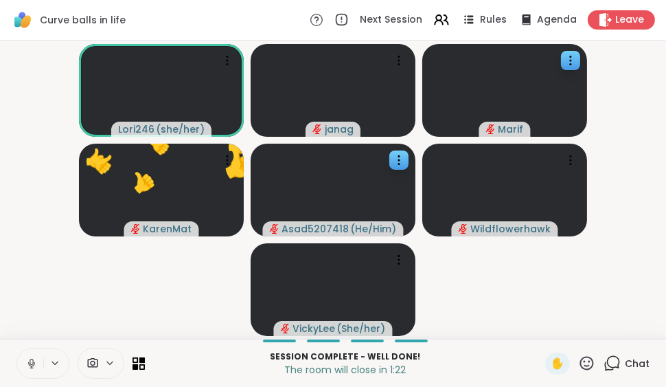
click at [33, 362] on icon at bounding box center [31, 362] width 3 height 6
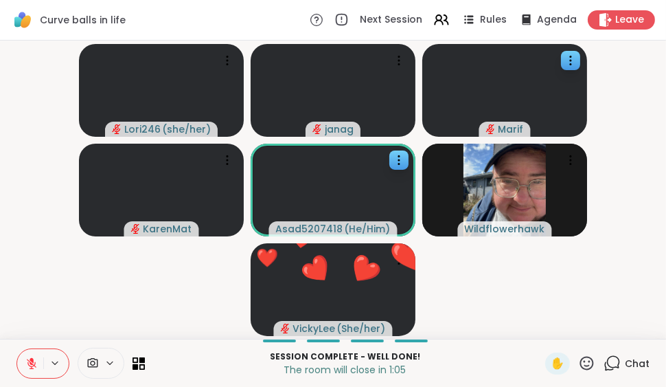
click at [33, 362] on icon at bounding box center [32, 359] width 4 height 5
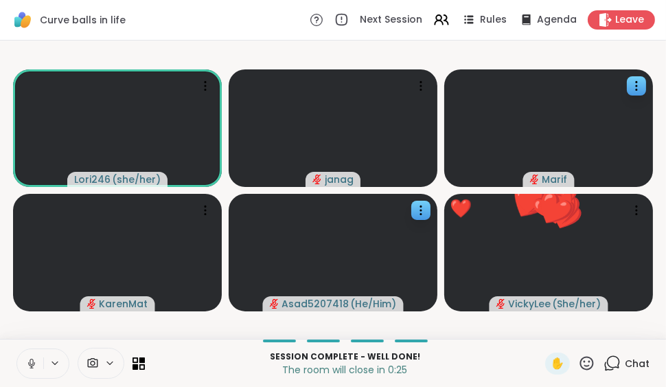
click at [578, 359] on icon at bounding box center [586, 362] width 17 height 17
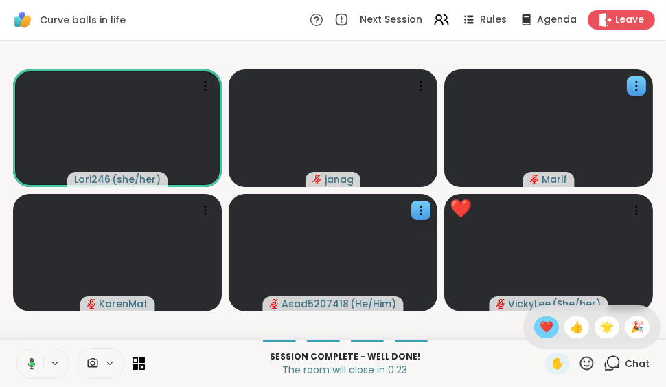
click at [540, 326] on span "❤️" at bounding box center [547, 327] width 14 height 16
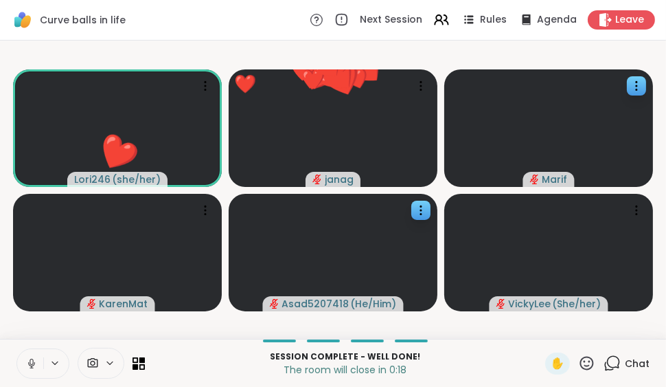
click at [580, 360] on icon at bounding box center [587, 363] width 14 height 14
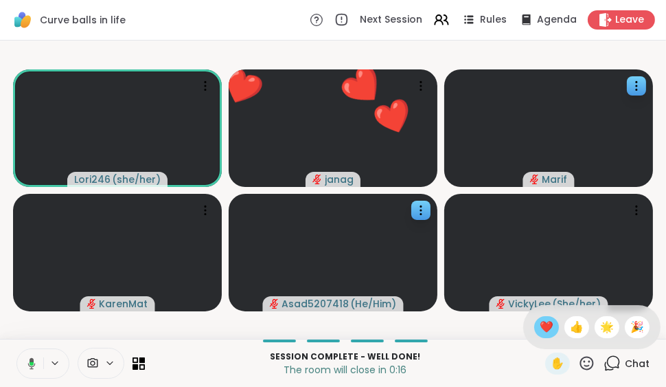
click at [540, 328] on span "❤️" at bounding box center [547, 327] width 14 height 16
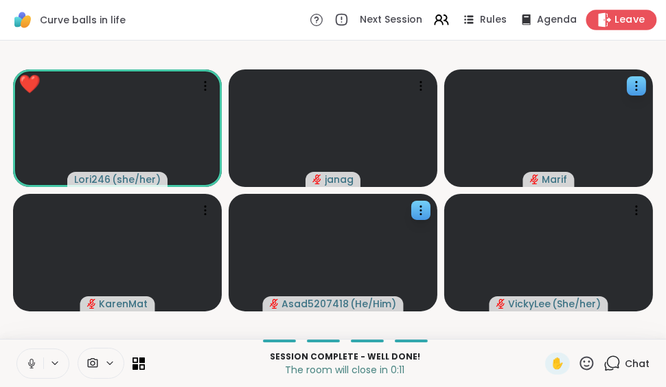
click at [599, 19] on icon at bounding box center [605, 19] width 13 height 14
click at [593, 19] on body "Curve balls in life Next Session Rules Agenda Leave ❤️ Lori246 ( she/her ) ❤️ ❤…" at bounding box center [333, 193] width 666 height 387
click at [615, 21] on span "Leave" at bounding box center [630, 20] width 30 height 14
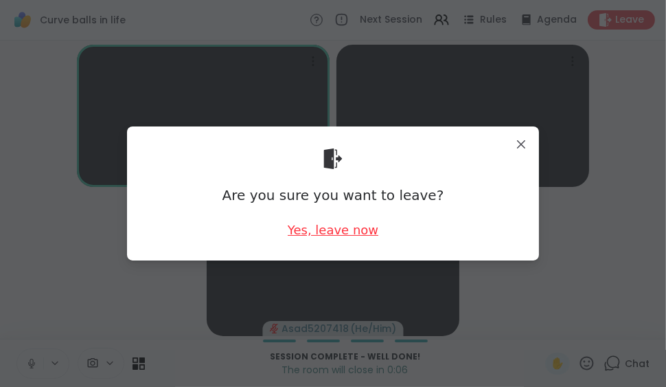
click at [340, 227] on div "Yes, leave now" at bounding box center [333, 229] width 91 height 17
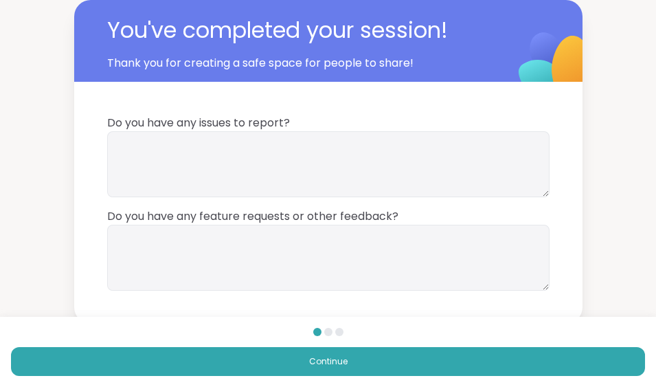
drag, startPoint x: 340, startPoint y: 227, endPoint x: 606, endPoint y: 31, distance: 330.5
click at [128, 151] on textarea at bounding box center [328, 164] width 442 height 66
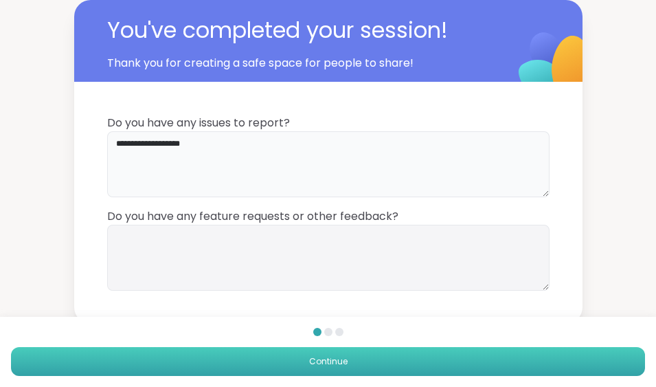
type textarea "**********"
click at [313, 363] on span "Continue" at bounding box center [328, 361] width 38 height 12
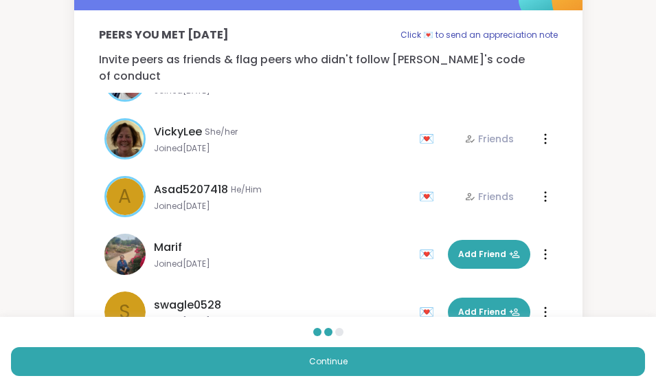
scroll to position [112, 0]
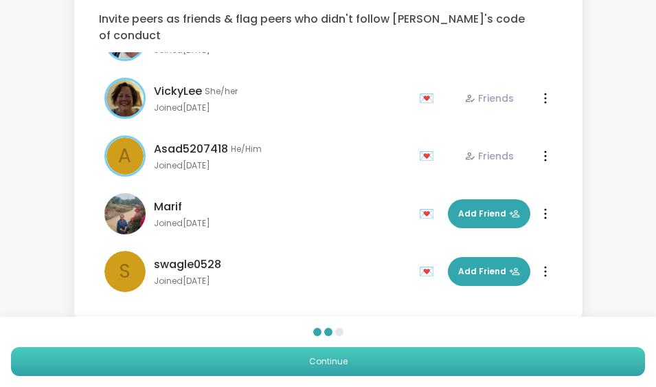
click at [328, 367] on span "Continue" at bounding box center [328, 361] width 38 height 12
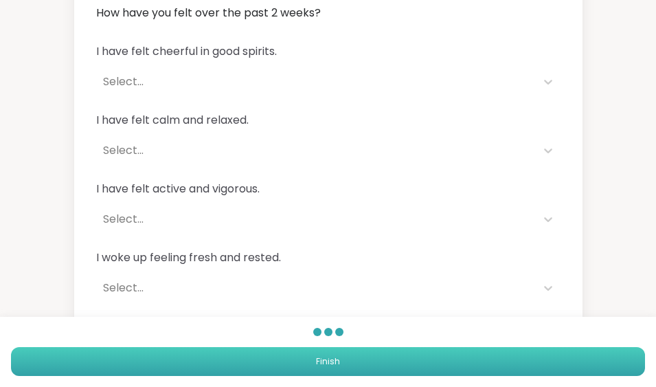
click at [328, 367] on span "Finish" at bounding box center [328, 361] width 24 height 12
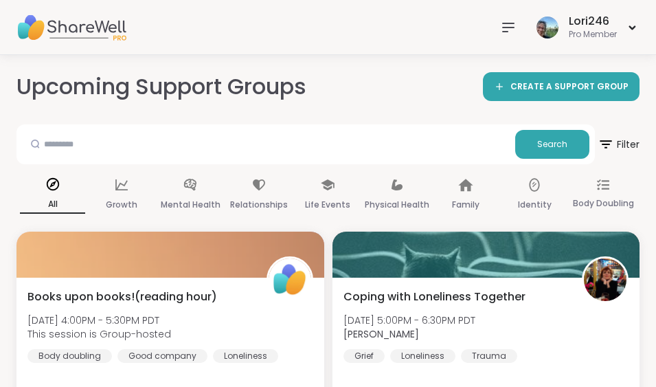
click at [500, 27] on icon at bounding box center [508, 27] width 16 height 16
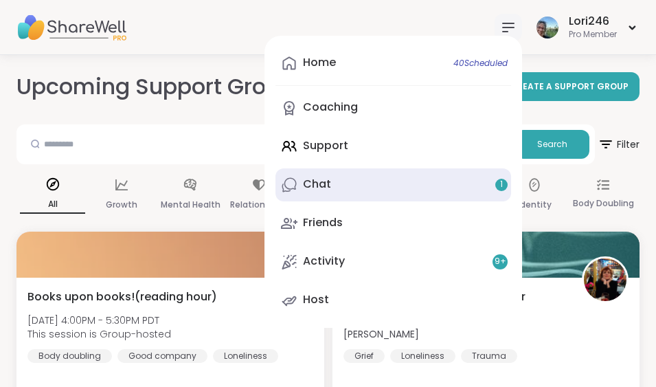
click at [319, 185] on div "Chat 1" at bounding box center [317, 184] width 28 height 15
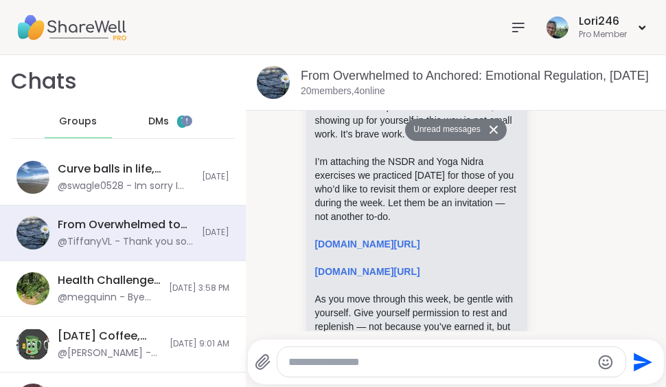
click at [155, 123] on span "DMs" at bounding box center [158, 122] width 21 height 14
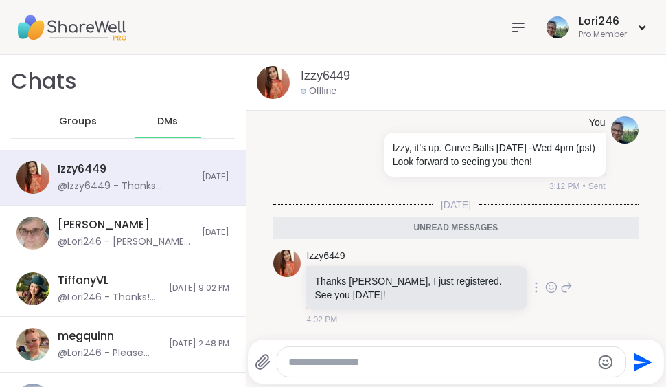
click at [545, 286] on icon at bounding box center [551, 287] width 12 height 14
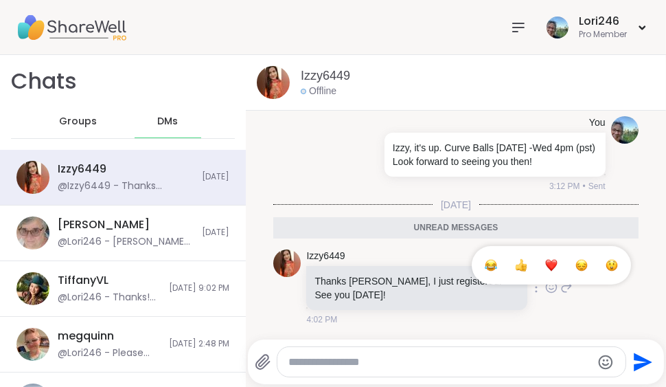
click at [545, 266] on div "Select Reaction: Heart" at bounding box center [551, 265] width 12 height 12
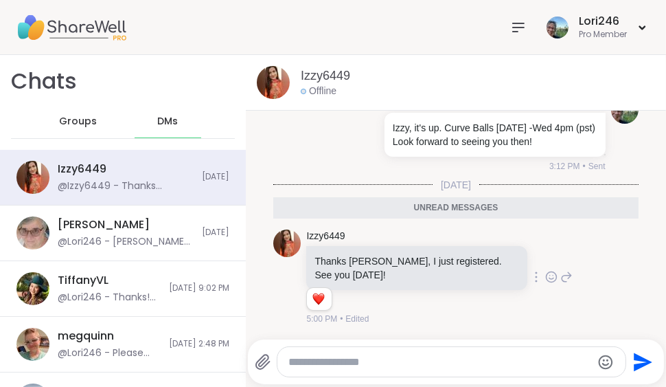
scroll to position [685, 0]
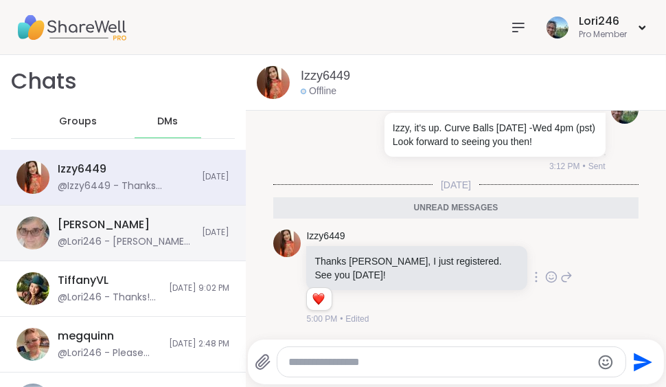
click at [156, 242] on div "@Lori246 - [PERSON_NAME], did you want to attend curve balls [DATE]?" at bounding box center [126, 242] width 136 height 14
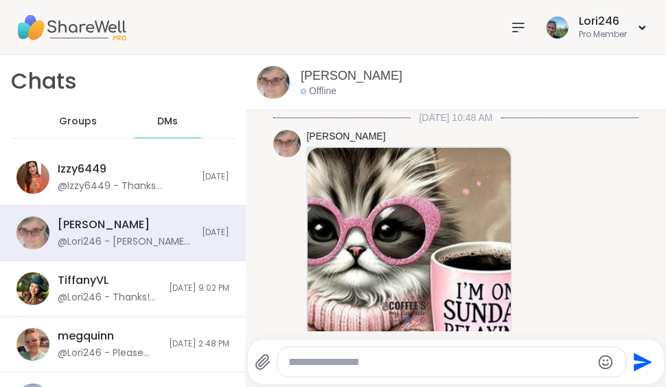
scroll to position [22302, 0]
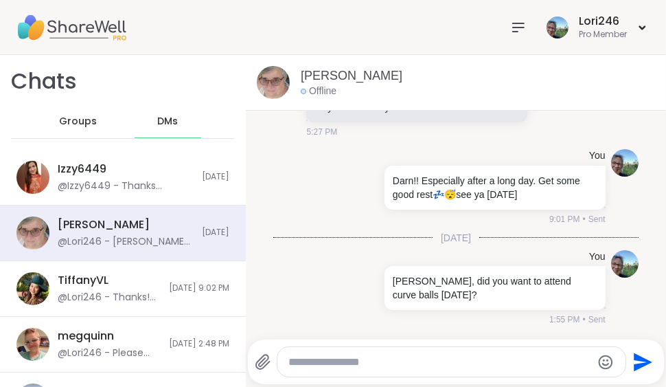
click at [302, 359] on textarea "Type your message" at bounding box center [440, 362] width 304 height 14
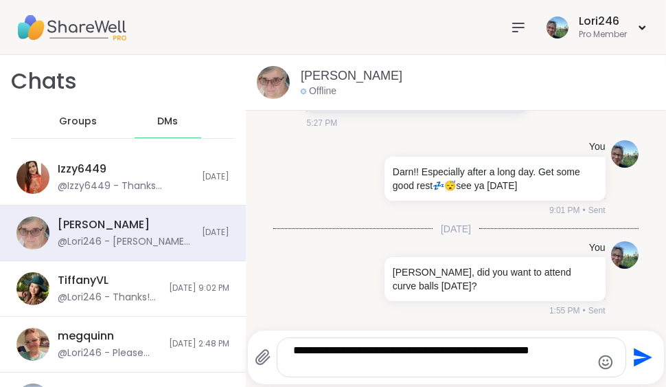
scroll to position [22302, 0]
type textarea "**********"
click at [635, 354] on icon "Send" at bounding box center [644, 357] width 19 height 19
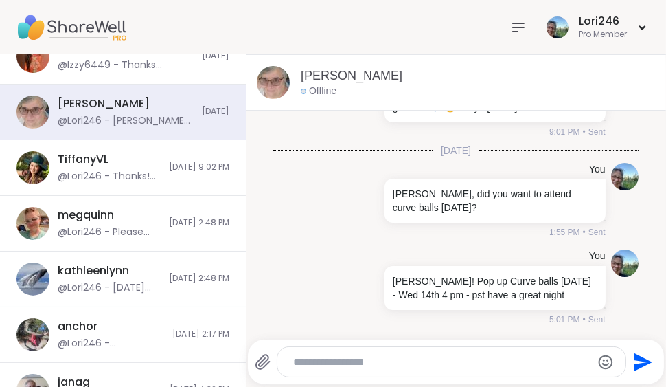
scroll to position [227, 0]
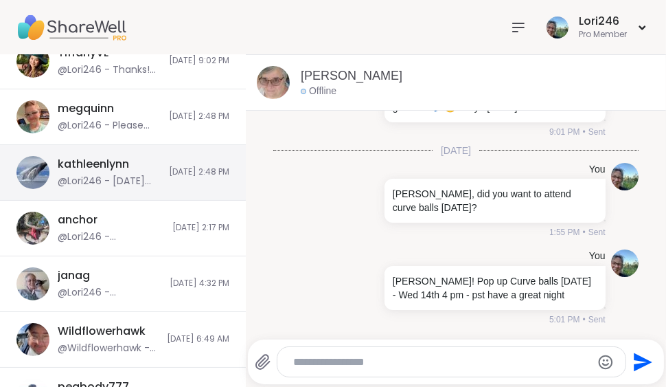
click at [122, 161] on div "kathleenlynn" at bounding box center [93, 164] width 71 height 15
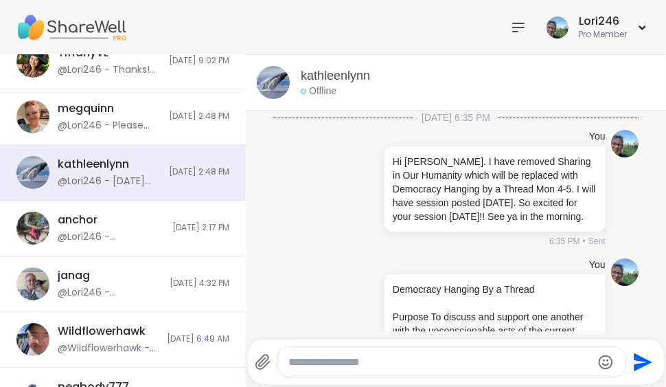
scroll to position [17237, 0]
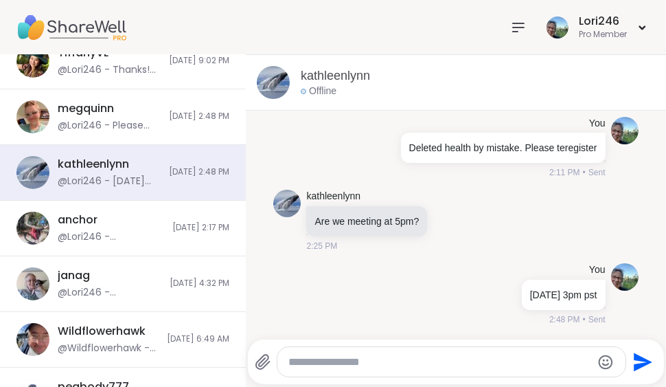
click at [294, 359] on textarea "Type your message" at bounding box center [440, 362] width 304 height 14
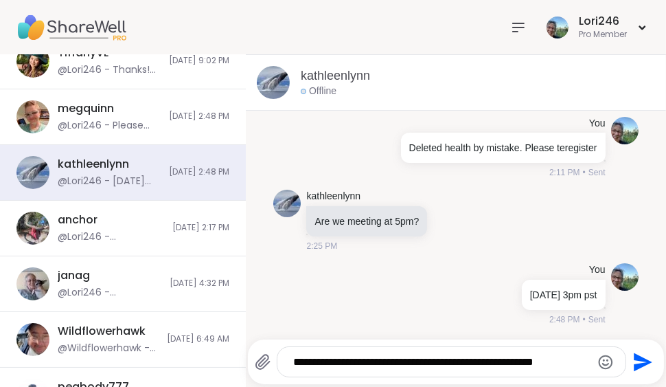
scroll to position [0, 0]
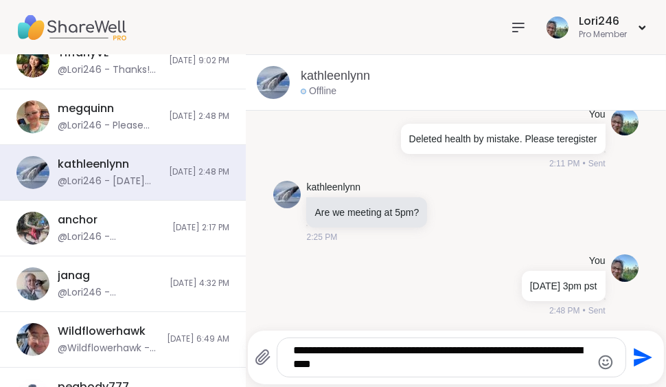
type textarea "**********"
click at [635, 354] on icon "Send" at bounding box center [644, 357] width 19 height 19
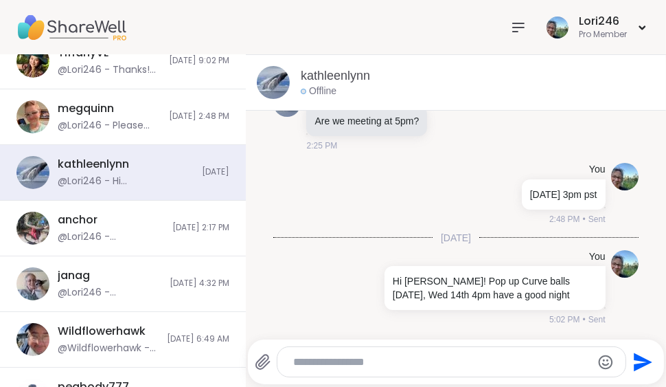
scroll to position [17338, 0]
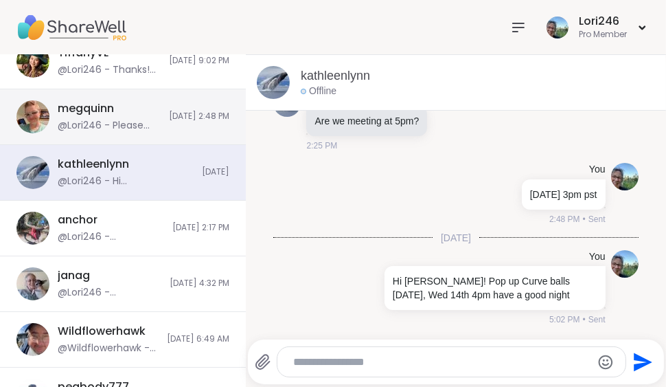
click at [125, 109] on div "megquinn @Lori246 - Please register. I deleted by accident" at bounding box center [109, 117] width 103 height 32
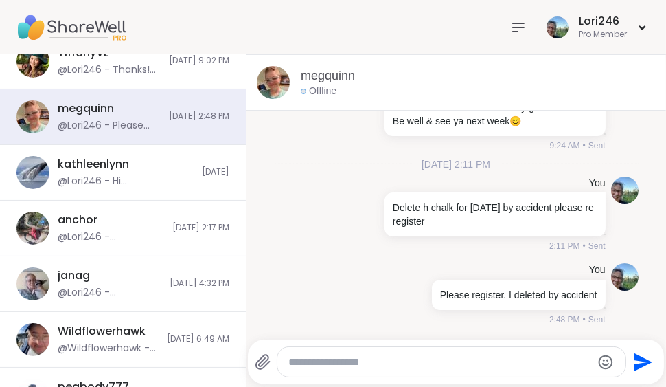
scroll to position [0, 0]
click at [303, 362] on textarea "Type your message" at bounding box center [440, 362] width 304 height 14
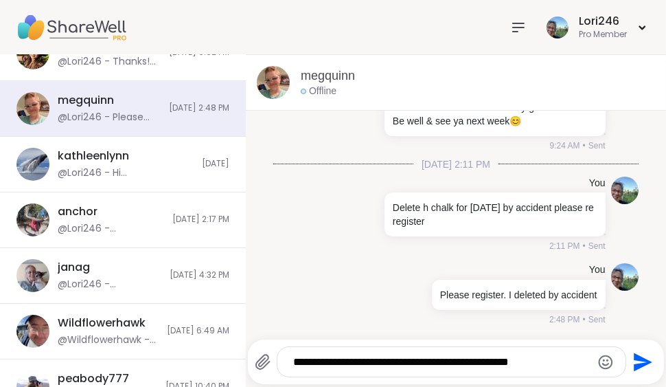
type textarea "**********"
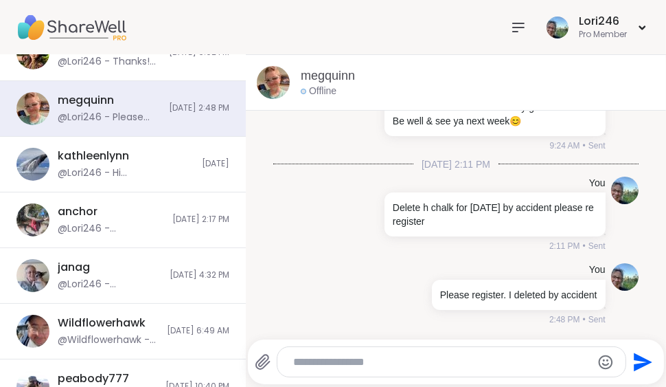
scroll to position [328, 0]
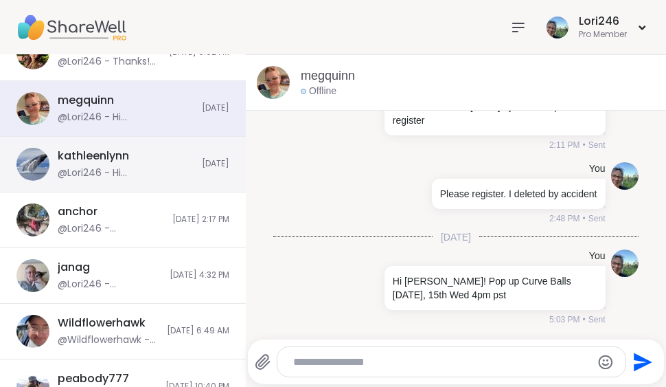
click at [111, 154] on div "kathleenlynn" at bounding box center [93, 155] width 71 height 15
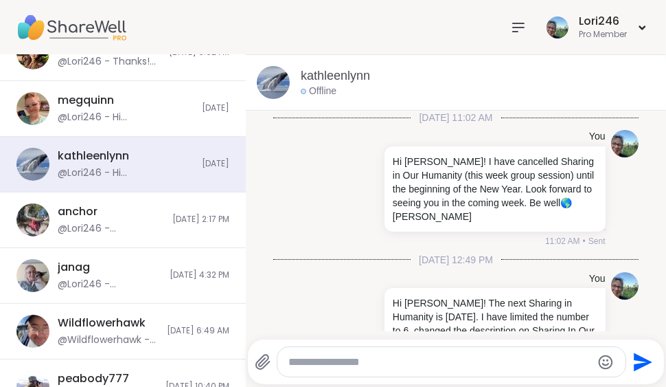
drag, startPoint x: 352, startPoint y: 357, endPoint x: 321, endPoint y: 361, distance: 31.1
click at [321, 361] on textarea "Type your message" at bounding box center [440, 362] width 304 height 14
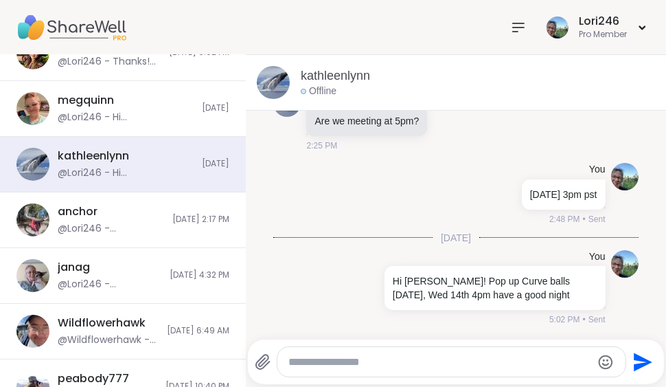
scroll to position [0, 0]
type textarea "****"
click at [635, 359] on icon "Send" at bounding box center [644, 361] width 19 height 19
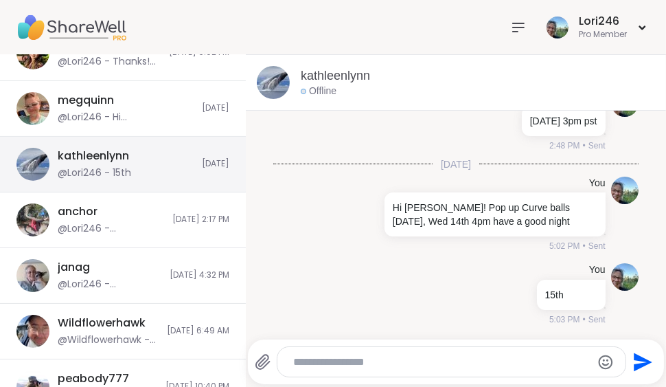
scroll to position [29881, 0]
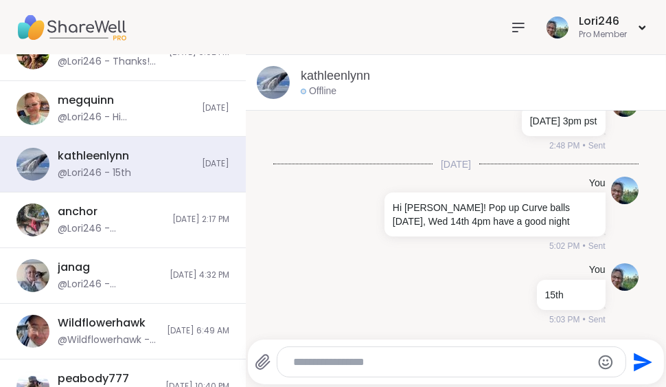
drag, startPoint x: 245, startPoint y: 140, endPoint x: 237, endPoint y: 140, distance: 8.2
click at [240, 87] on div "Chats Groups DMs Izzy6449 @Izzy6449 - Thanks [PERSON_NAME], I just registered. …" at bounding box center [333, 221] width 666 height 332
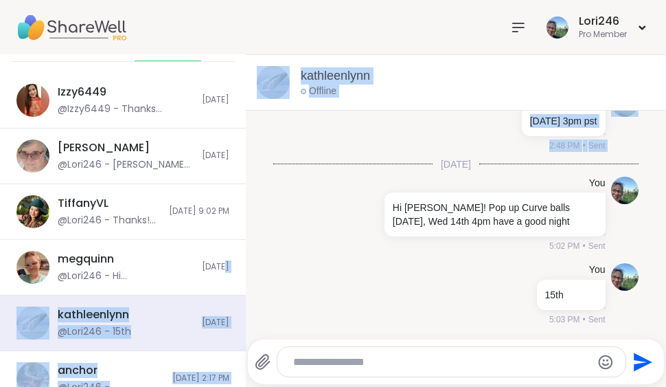
scroll to position [78, 0]
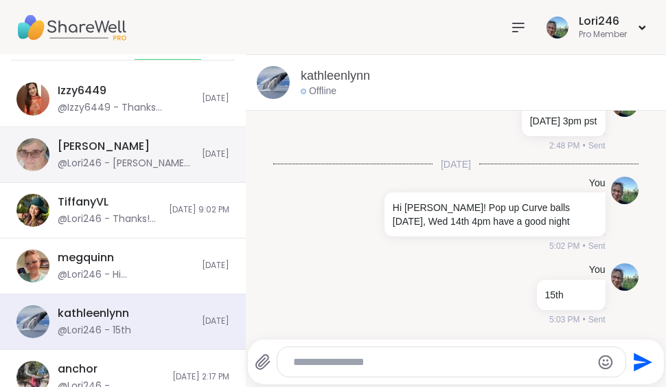
click at [160, 161] on div "@Lori246 - [PERSON_NAME]! Pop up Curve balls [DATE] - Wed 14th 4 pm - pst have …" at bounding box center [126, 164] width 136 height 14
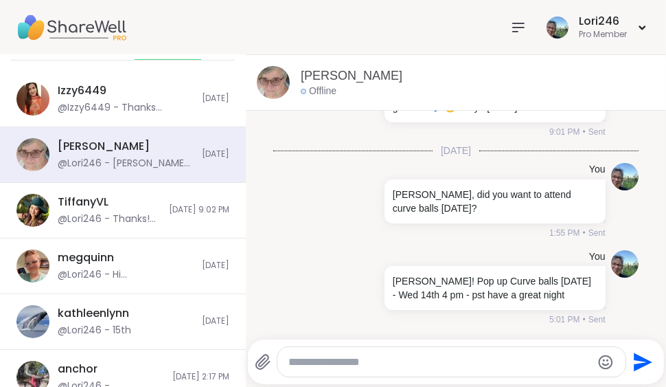
scroll to position [0, 0]
click at [292, 364] on textarea "Type your message" at bounding box center [440, 362] width 304 height 14
type textarea "****"
click at [634, 356] on icon "Send" at bounding box center [641, 362] width 22 height 22
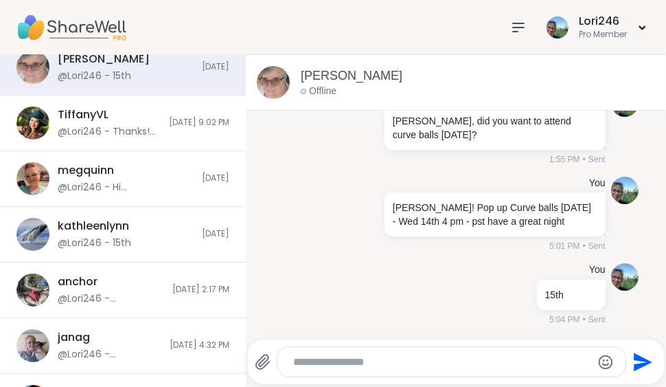
scroll to position [167, 0]
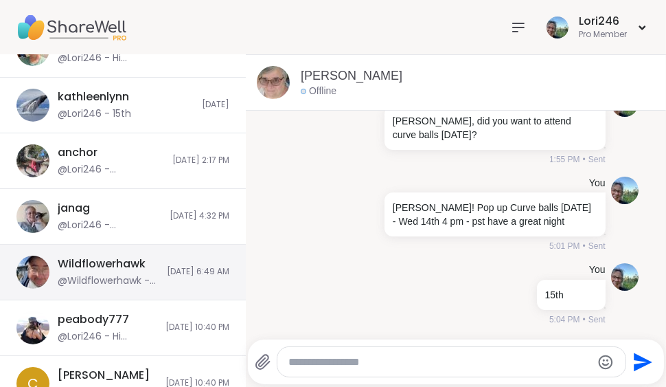
click at [81, 271] on div "Wildflowerhawk @Wildflowerhawk - Thank you so much" at bounding box center [108, 272] width 101 height 32
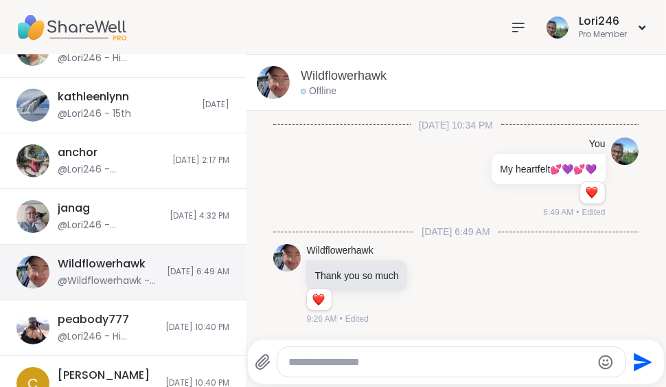
click at [81, 271] on div "Wildflowerhawk @Wildflowerhawk - Thank you so much" at bounding box center [108, 272] width 101 height 32
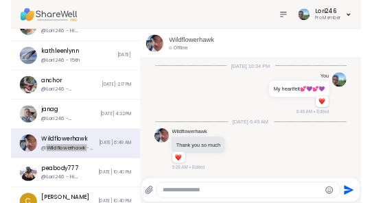
scroll to position [6447, 0]
